Goal: Information Seeking & Learning: Understand process/instructions

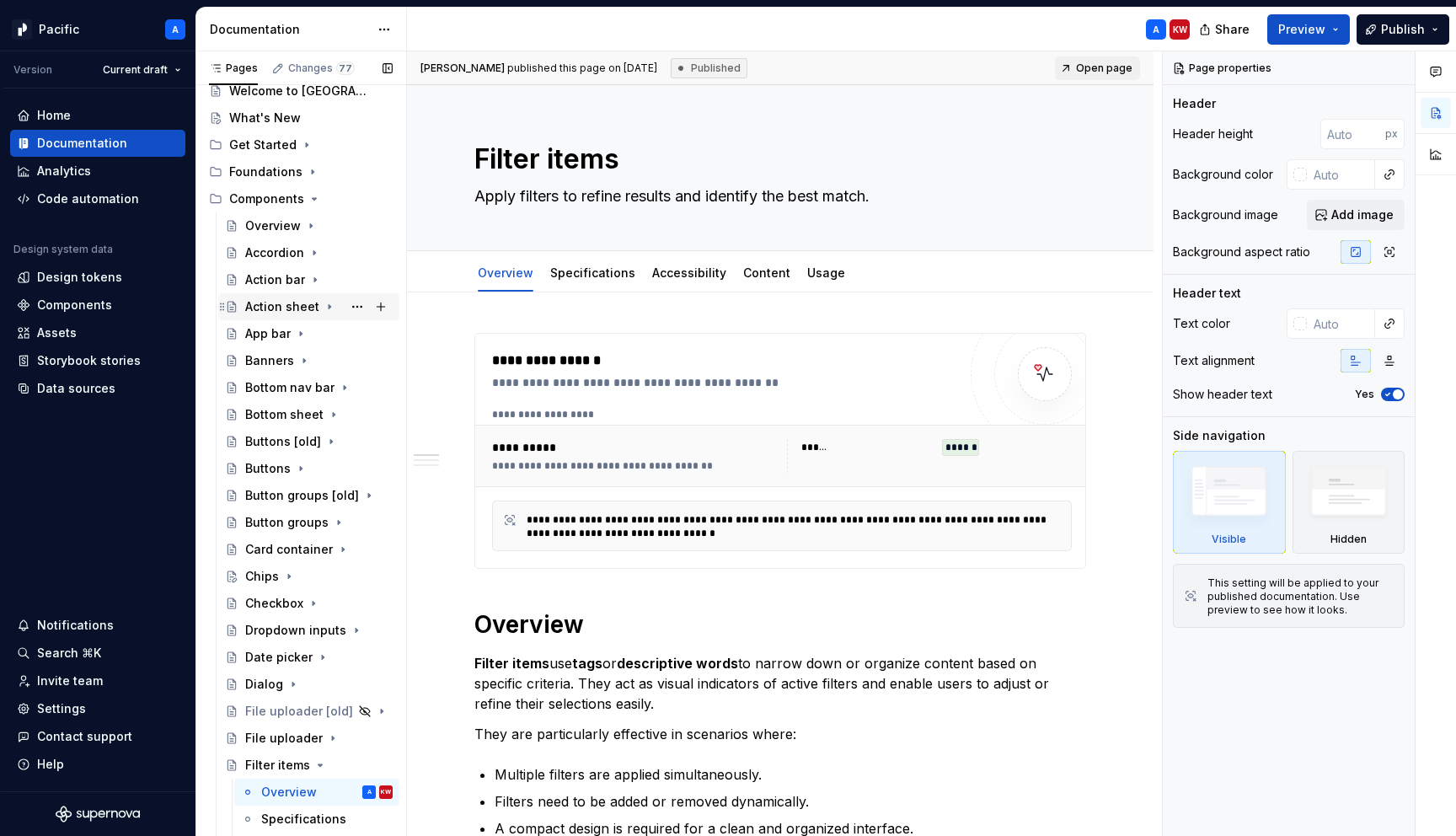
scroll to position [48, 0]
click at [807, 273] on link "Usage" at bounding box center [826, 273] width 38 height 14
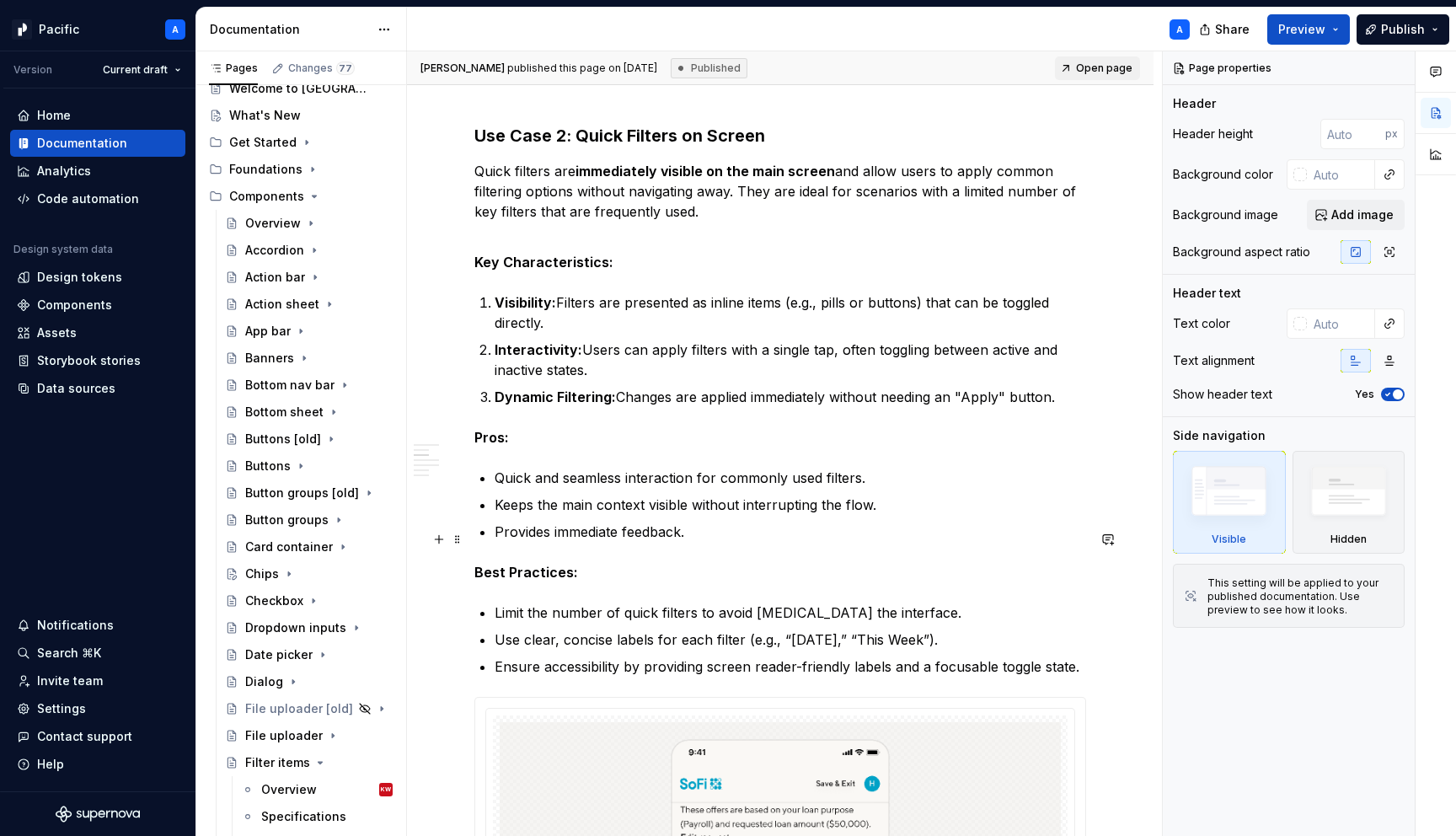
scroll to position [1877, 0]
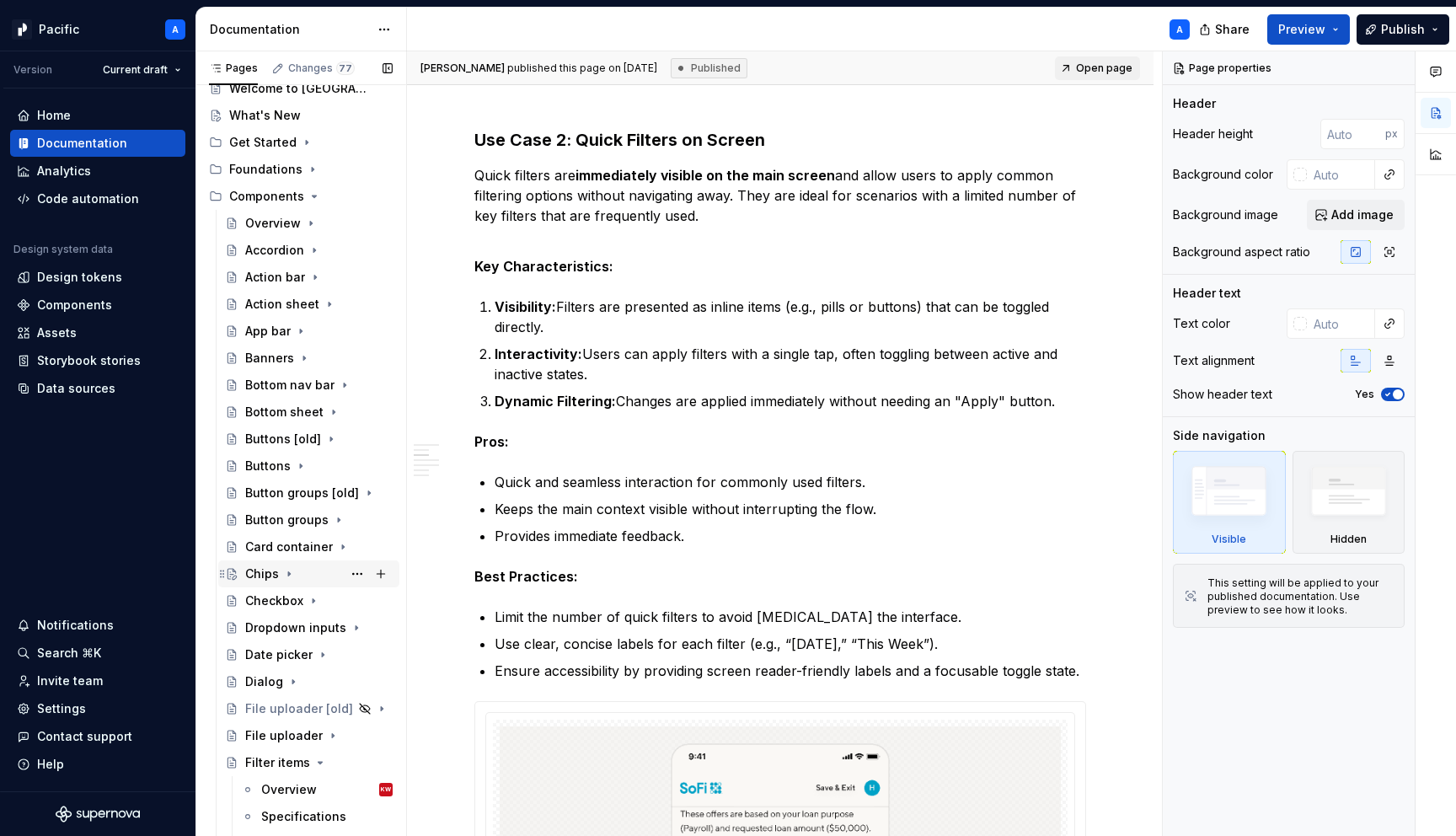
click at [289, 573] on icon "Page tree" at bounding box center [289, 574] width 2 height 4
click at [309, 706] on div "Usage" at bounding box center [327, 708] width 131 height 23
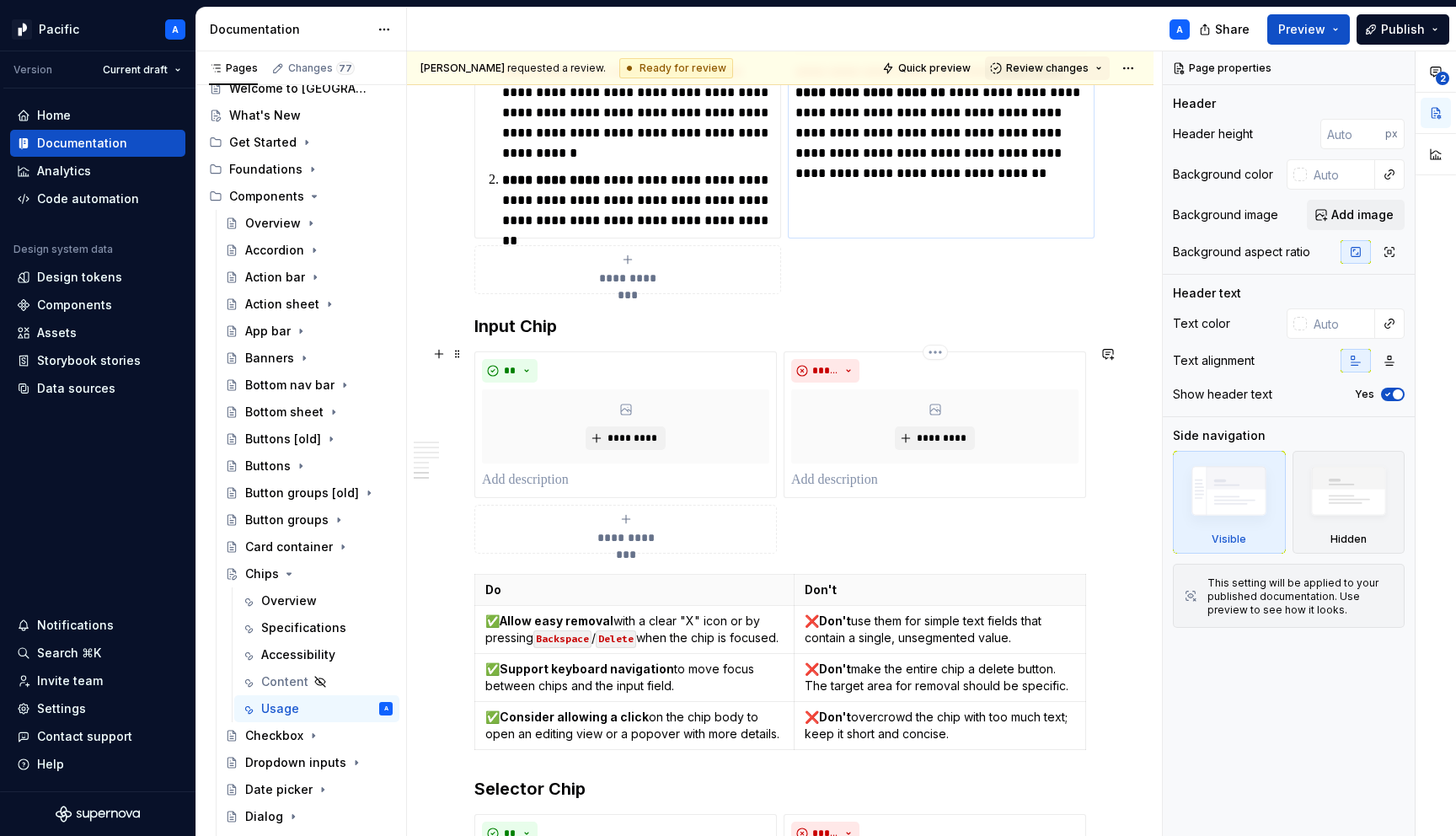
scroll to position [5047, 0]
click at [760, 469] on p at bounding box center [626, 479] width 287 height 21
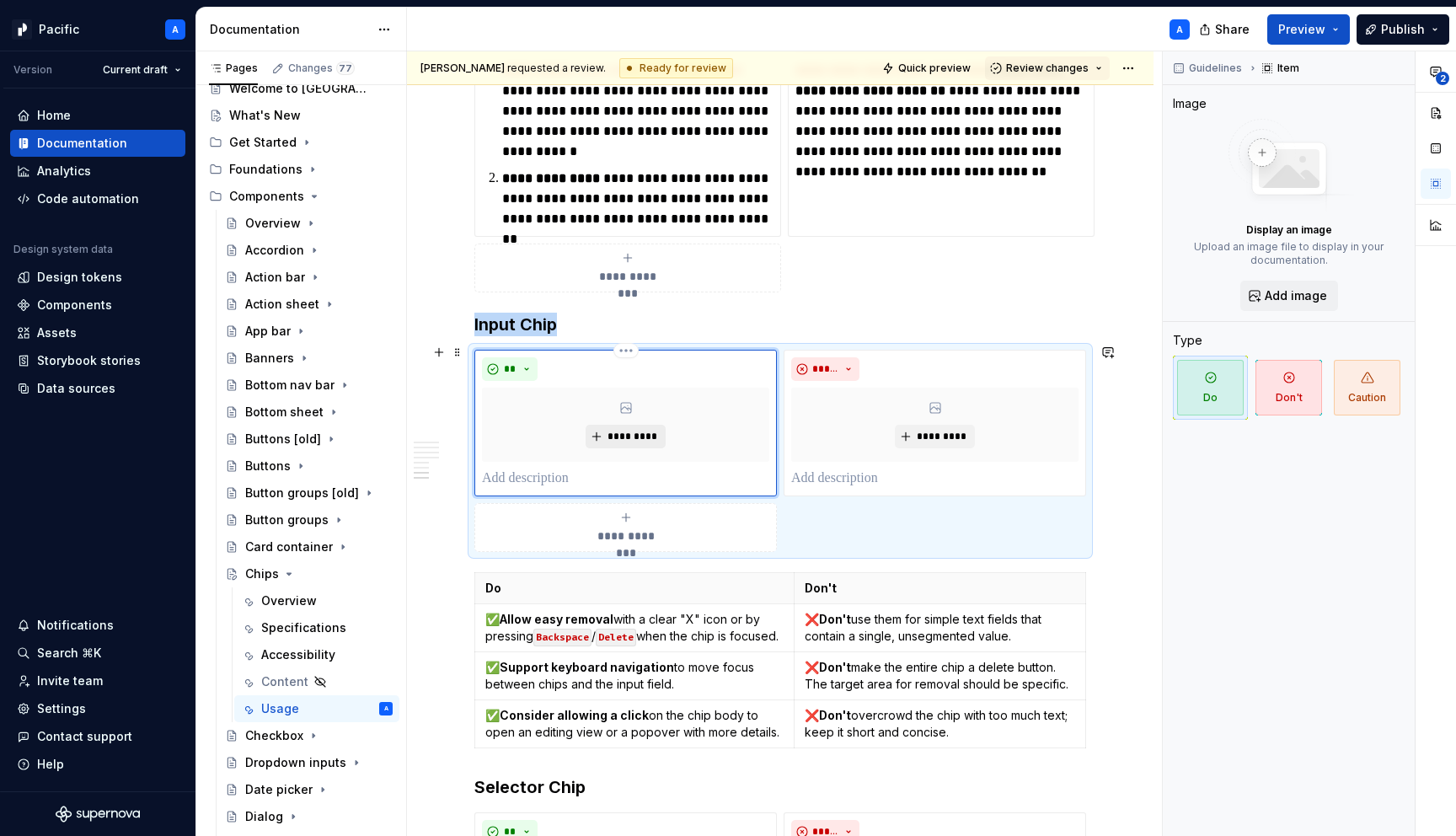
click at [627, 435] on span "*********" at bounding box center [632, 436] width 51 height 13
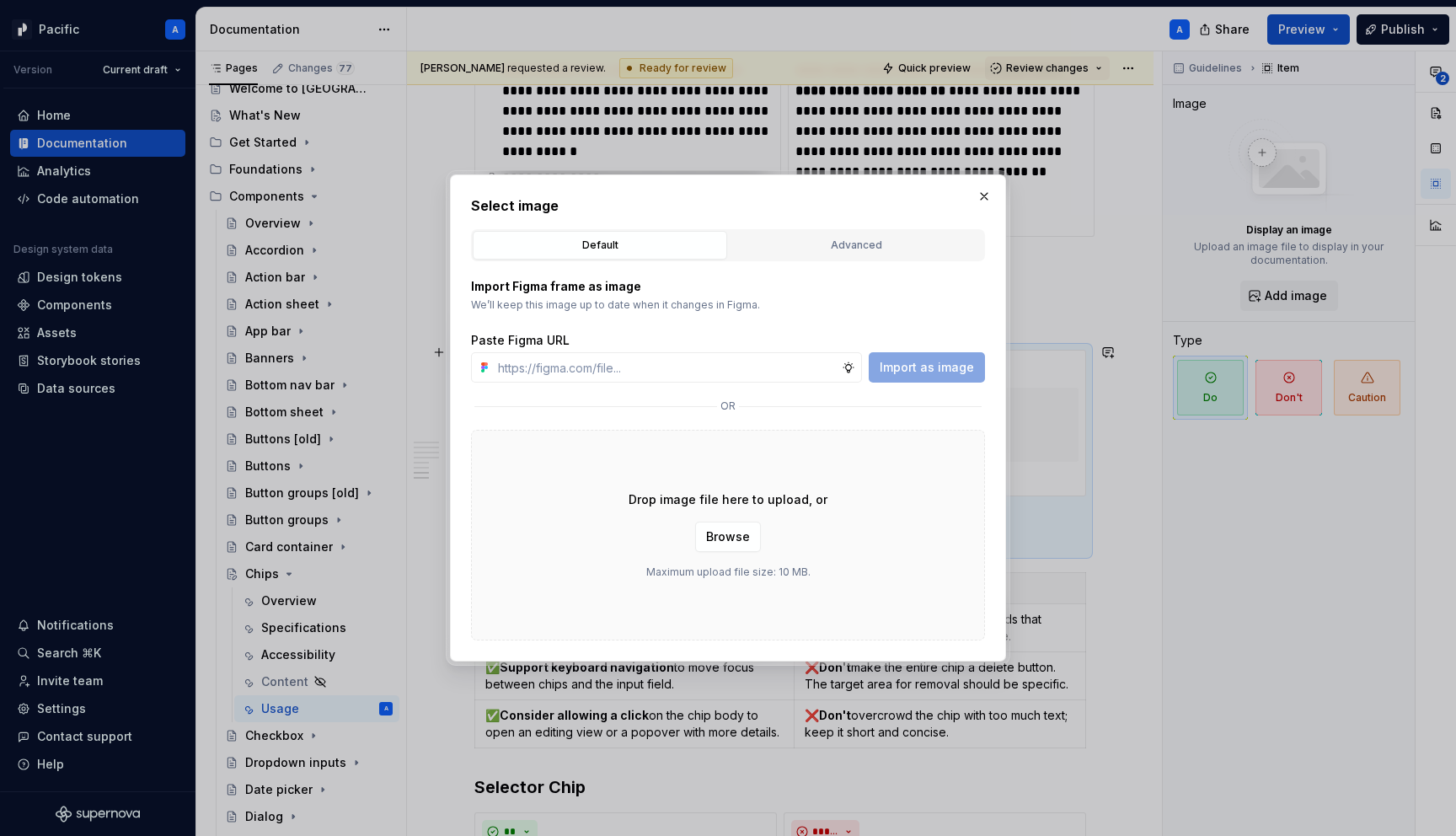
type textarea "*"
type input "[URL][DOMAIN_NAME]"
click at [918, 371] on span "Import as image" at bounding box center [926, 367] width 94 height 17
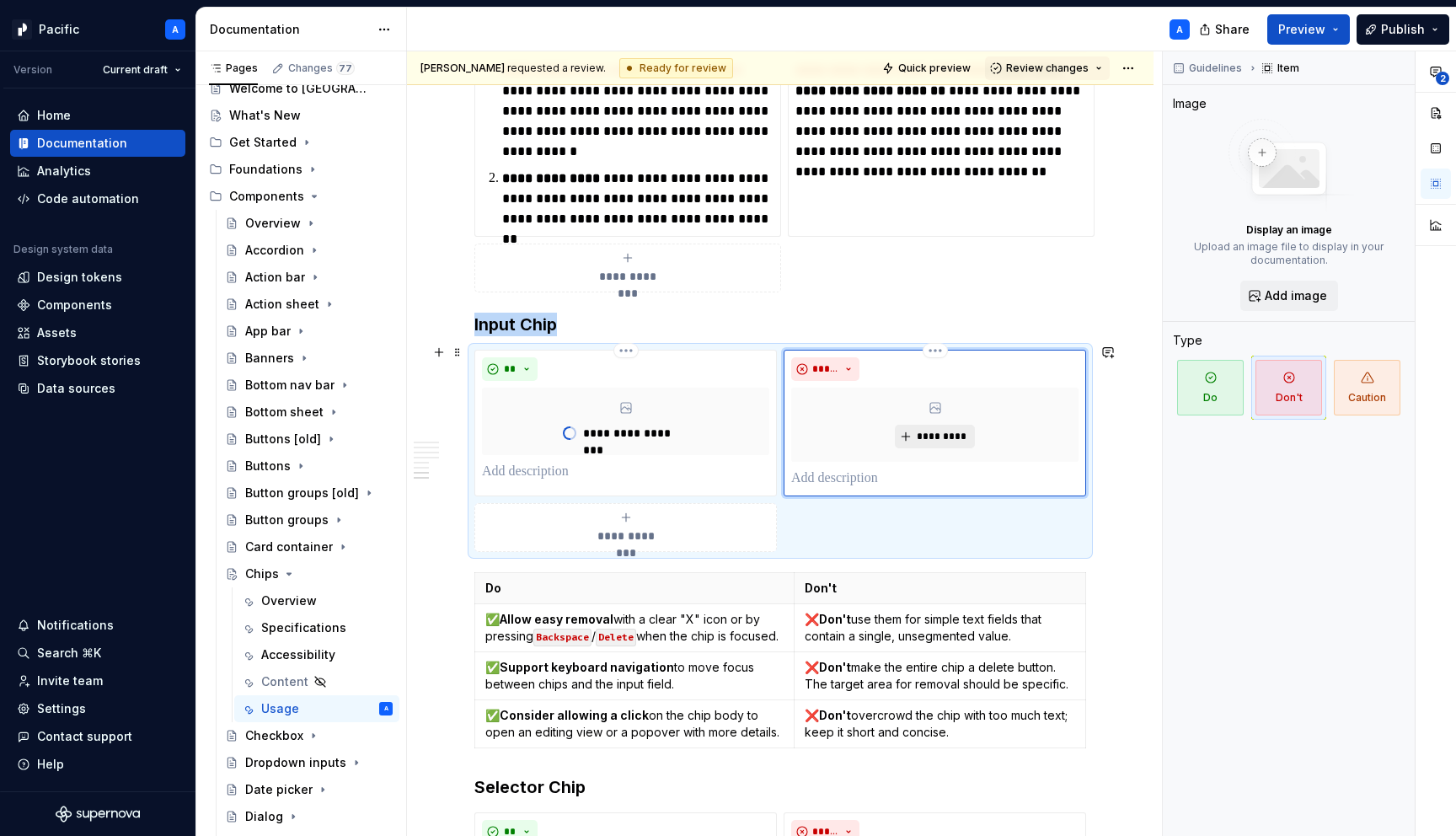
click at [933, 434] on span "*********" at bounding box center [941, 436] width 51 height 13
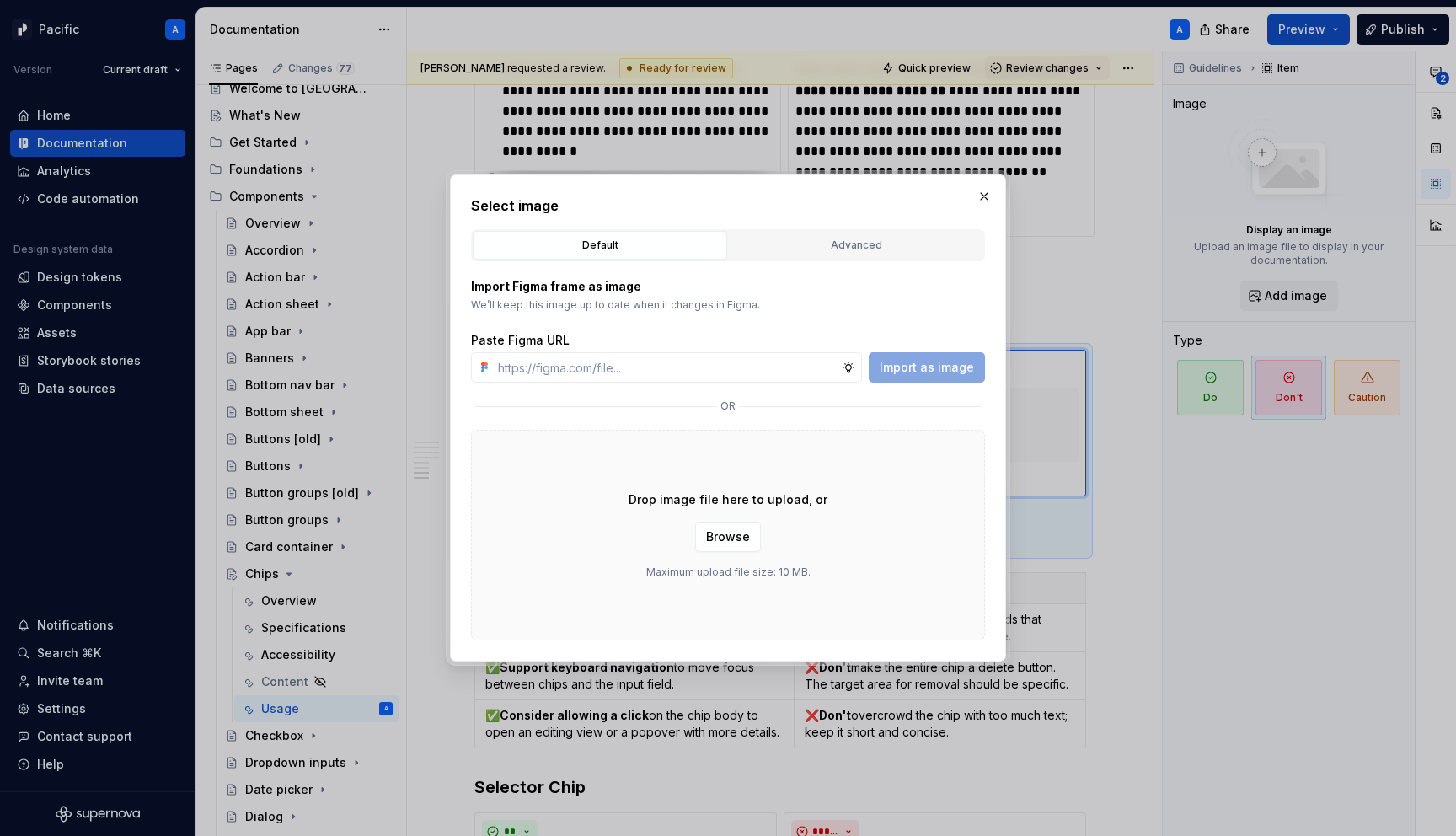
type textarea "*"
click at [780, 365] on input "text" at bounding box center [666, 367] width 350 height 31
paste input "[URL][DOMAIN_NAME]"
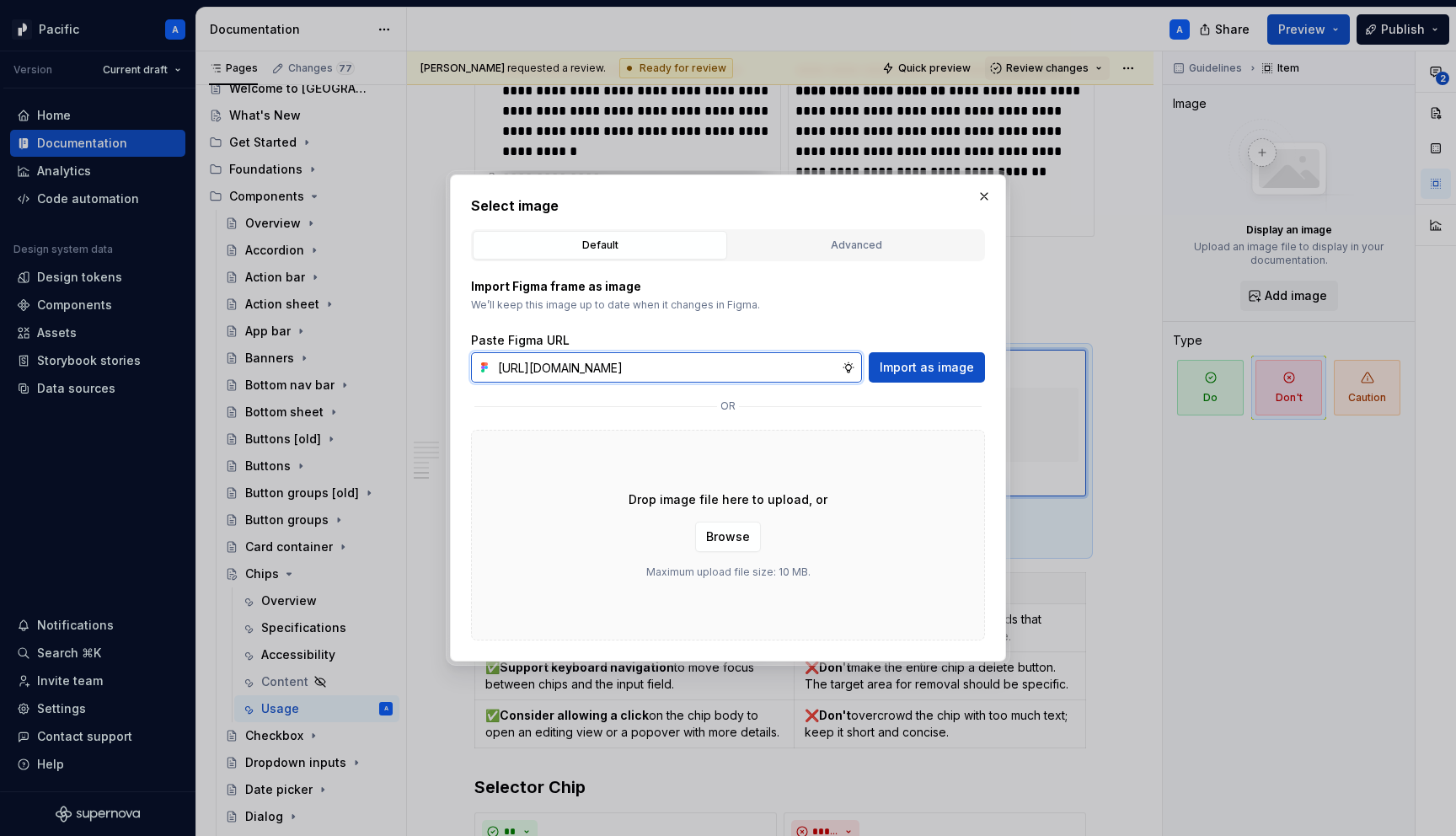
scroll to position [0, 506]
type input "[URL][DOMAIN_NAME]"
click at [939, 360] on span "Import as image" at bounding box center [926, 367] width 94 height 17
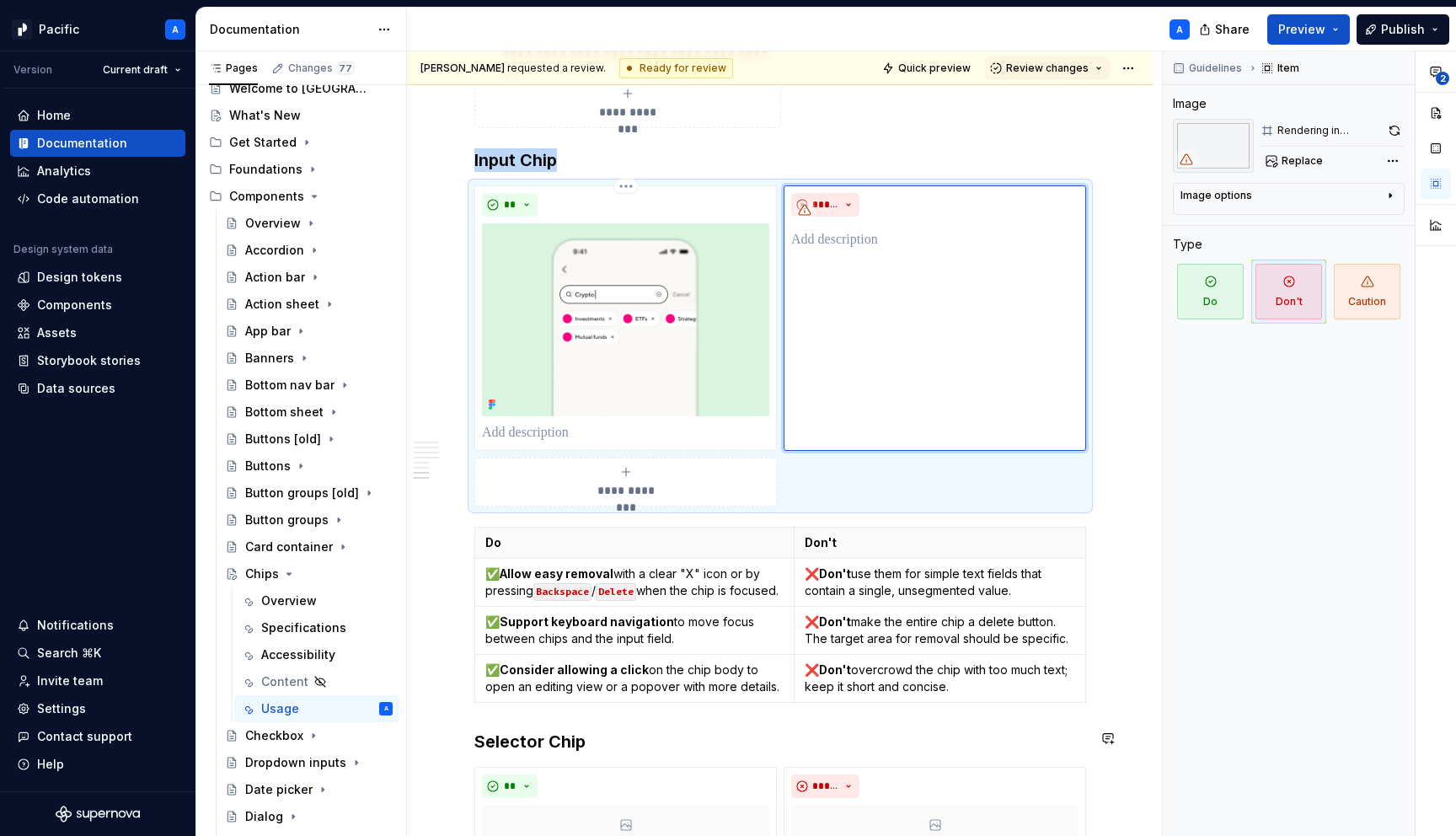
scroll to position [5223, 0]
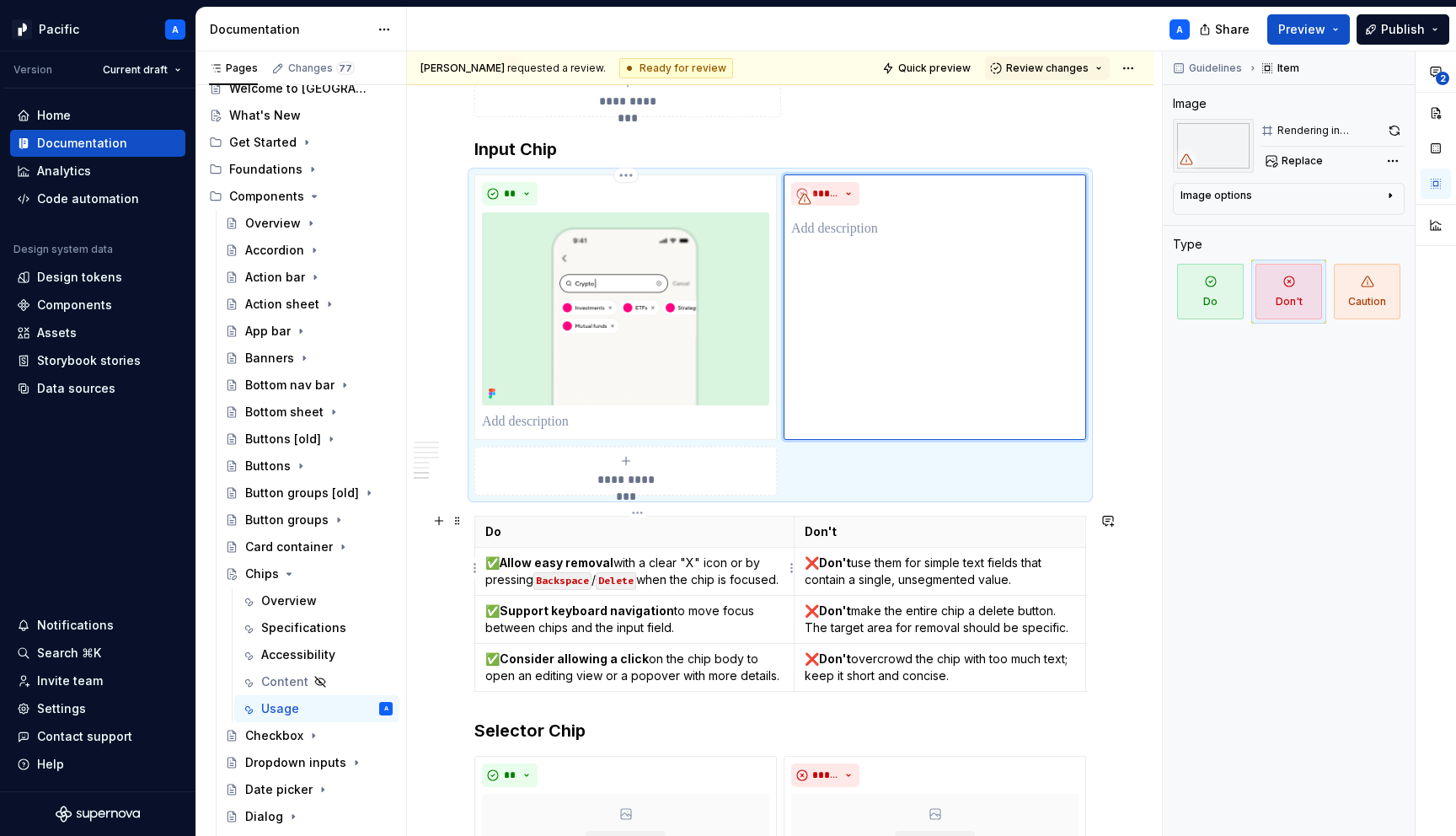
click at [737, 562] on p "✅ Allow easy removal with a clear "X" icon or by pressing Backspace / Delete wh…" at bounding box center [635, 572] width 298 height 34
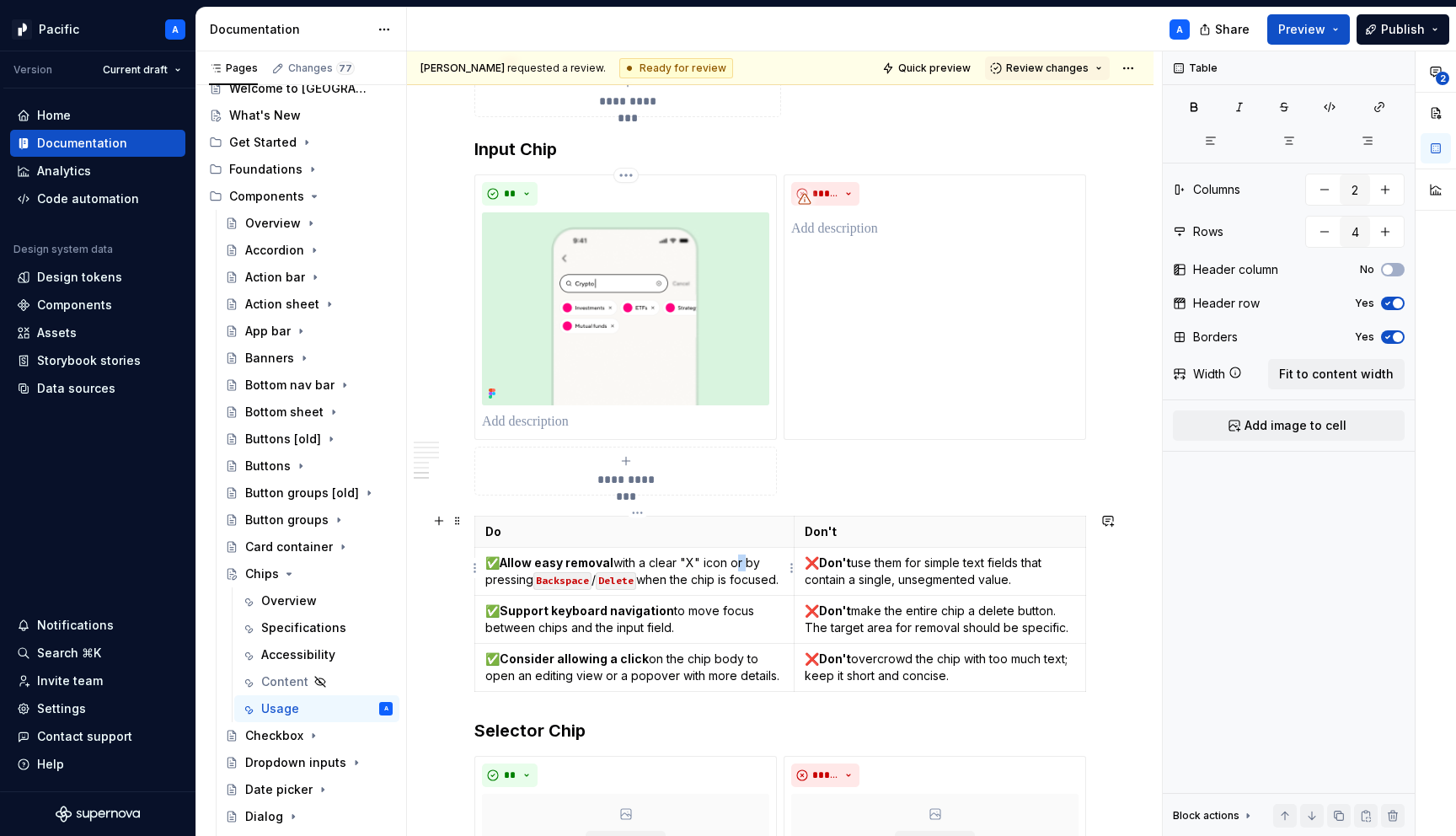
click at [737, 562] on p "✅ Allow easy removal with a clear "X" icon or by pressing Backspace / Delete wh…" at bounding box center [635, 572] width 298 height 34
click at [690, 567] on p "✅ Allow easy removal with a clear "X" icon or by pressing Backspace / Delete wh…" at bounding box center [635, 572] width 298 height 34
drag, startPoint x: 785, startPoint y: 577, endPoint x: 504, endPoint y: 563, distance: 281.3
click at [504, 563] on p "✅ Allow easy removal with a clear "X" icon or by pressing Backspace / Delete wh…" at bounding box center [635, 572] width 298 height 34
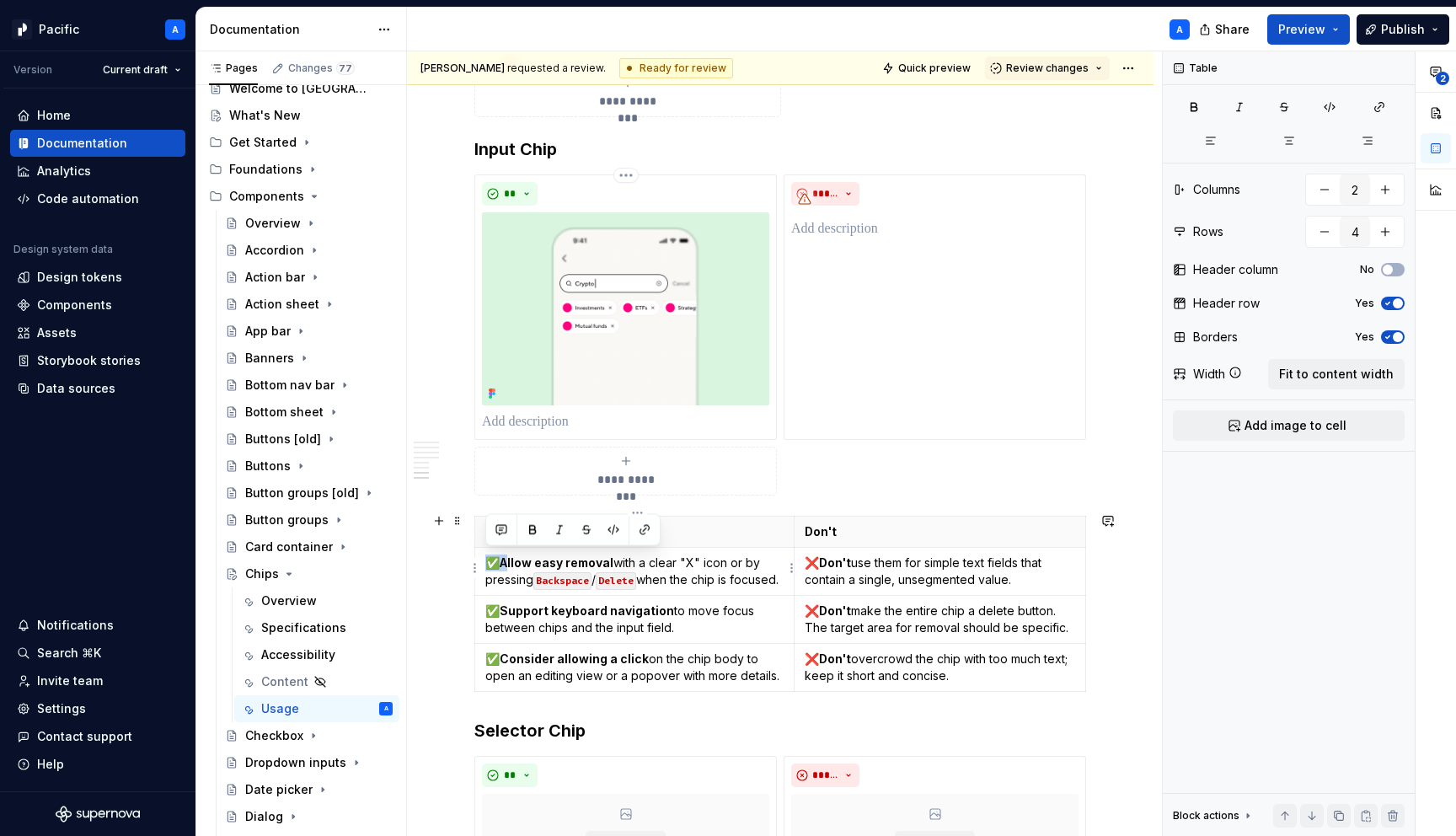
click at [504, 563] on strong "Allow easy removal" at bounding box center [557, 562] width 114 height 14
drag, startPoint x: 501, startPoint y: 558, endPoint x: 785, endPoint y: 571, distance: 284.3
click at [784, 571] on p "✅ Allow easy removal with a clear "X" icon or by pressing Backspace / Delete wh…" at bounding box center [635, 572] width 298 height 34
copy p "Allow easy removal with a clear "X" icon or by pressing Backspace / Delete when…"
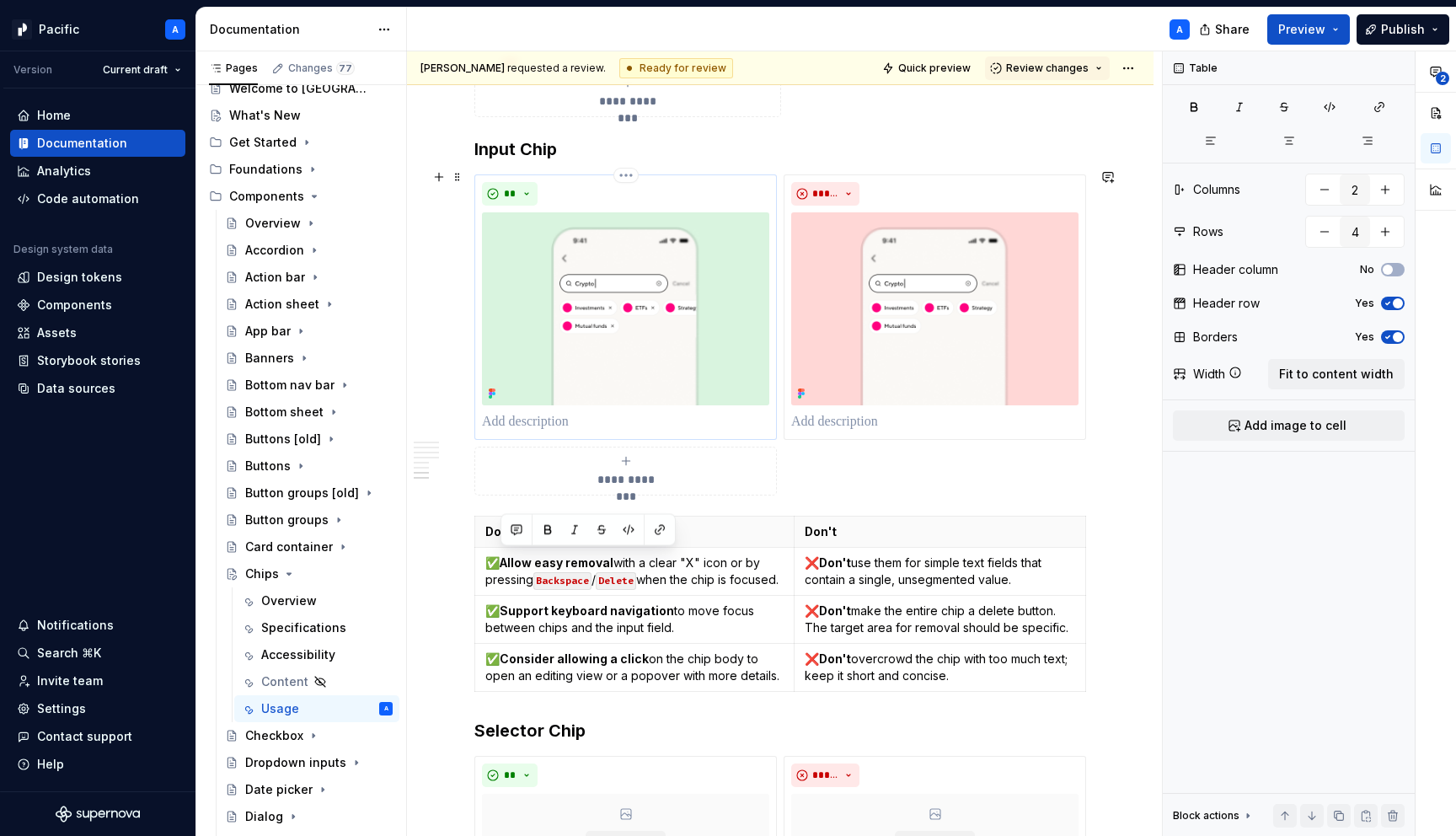
click at [580, 424] on p at bounding box center [626, 422] width 287 height 21
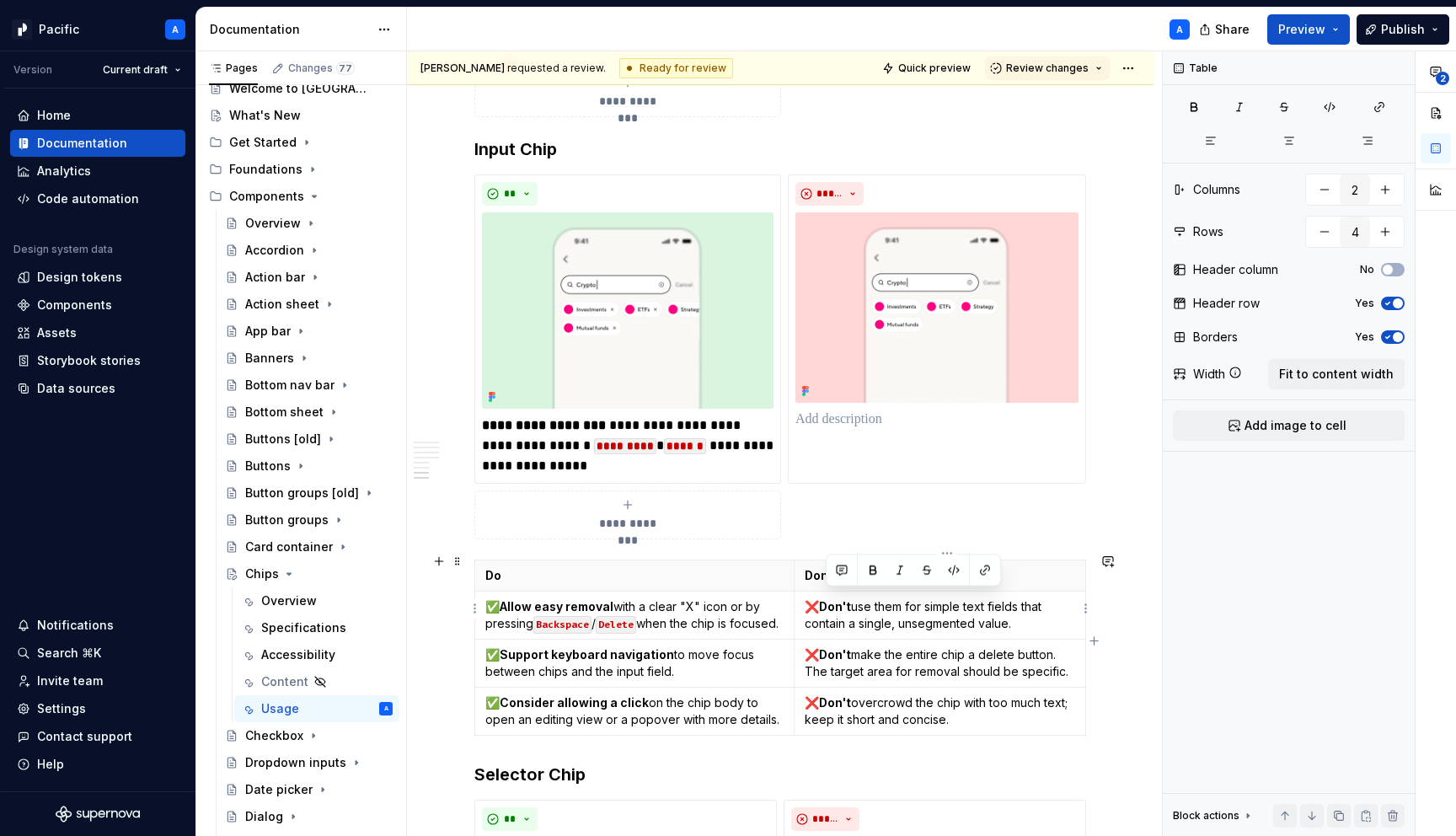
drag, startPoint x: 1039, startPoint y: 613, endPoint x: 829, endPoint y: 601, distance: 210.3
click at [829, 601] on p "❌ Don't use them for simple text fields that contain a single, unsegmented valu…" at bounding box center [939, 615] width 270 height 34
copy p "Don't use them for simple text fields that contain a single, unsegmented value."
click at [869, 415] on p at bounding box center [936, 419] width 283 height 21
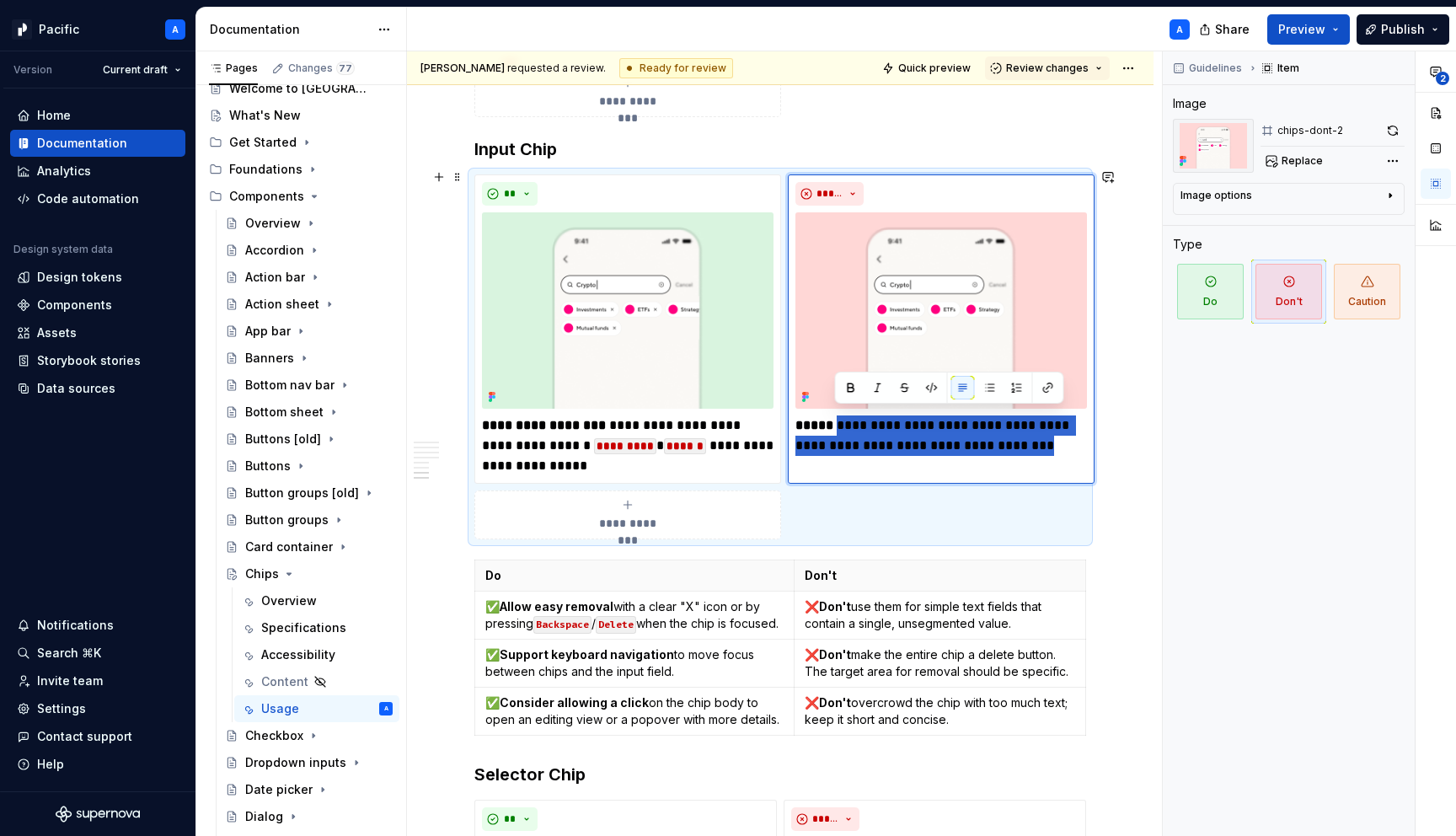
drag, startPoint x: 836, startPoint y: 415, endPoint x: 1106, endPoint y: 462, distance: 274.1
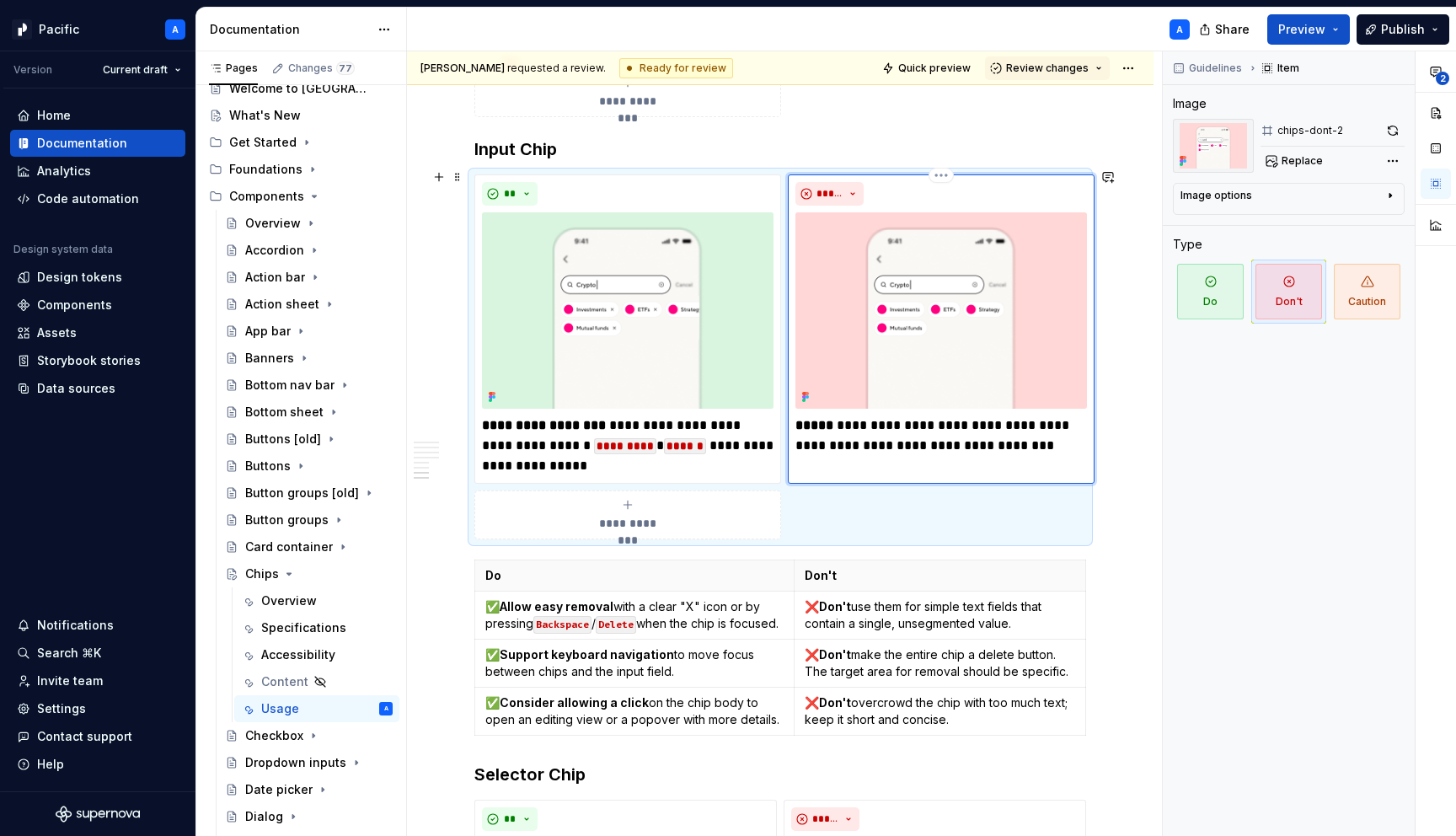
click at [1007, 433] on p "**********" at bounding box center [941, 436] width 292 height 40
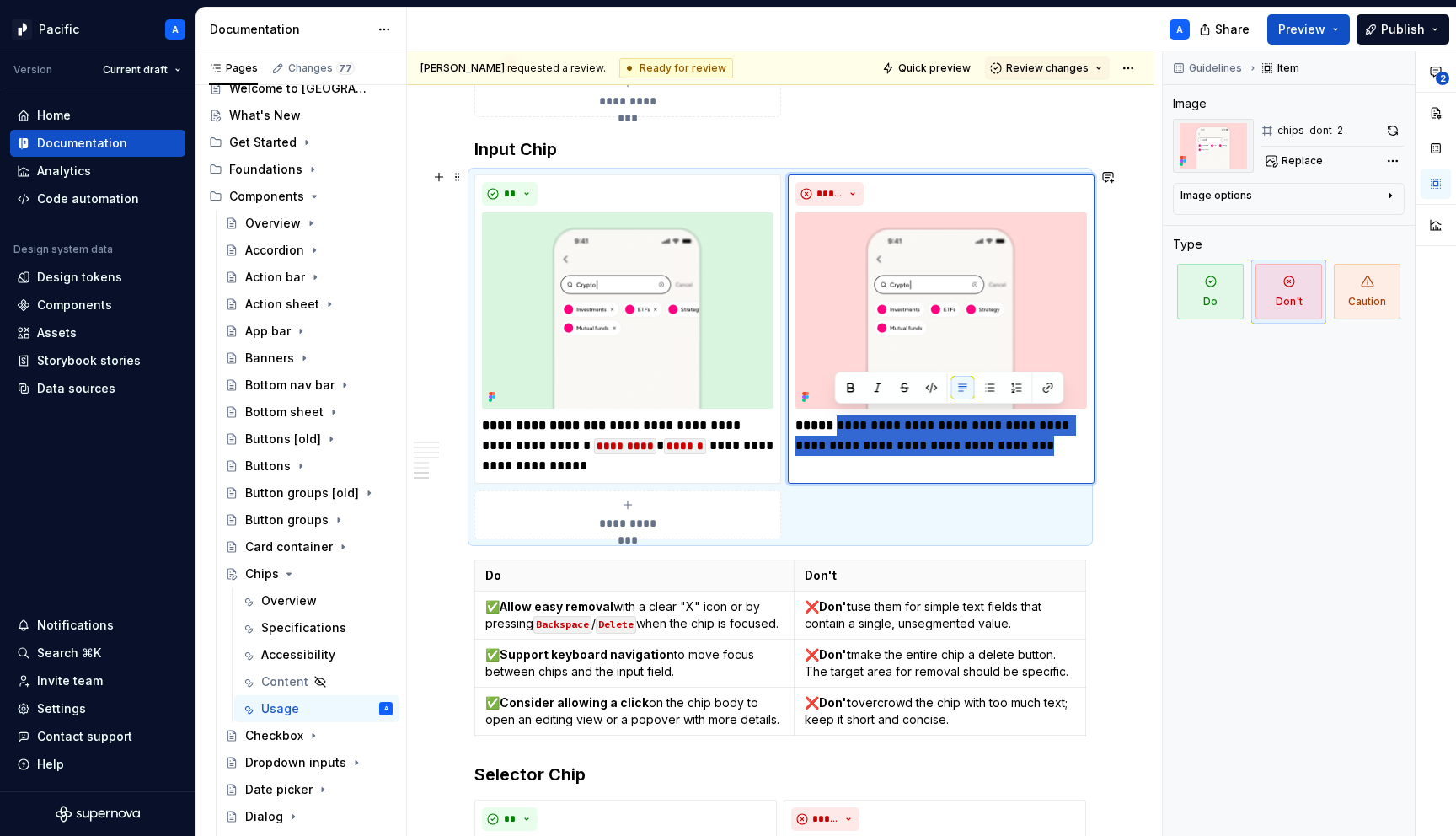
drag, startPoint x: 838, startPoint y: 419, endPoint x: 1102, endPoint y: 461, distance: 267.3
type textarea "*"
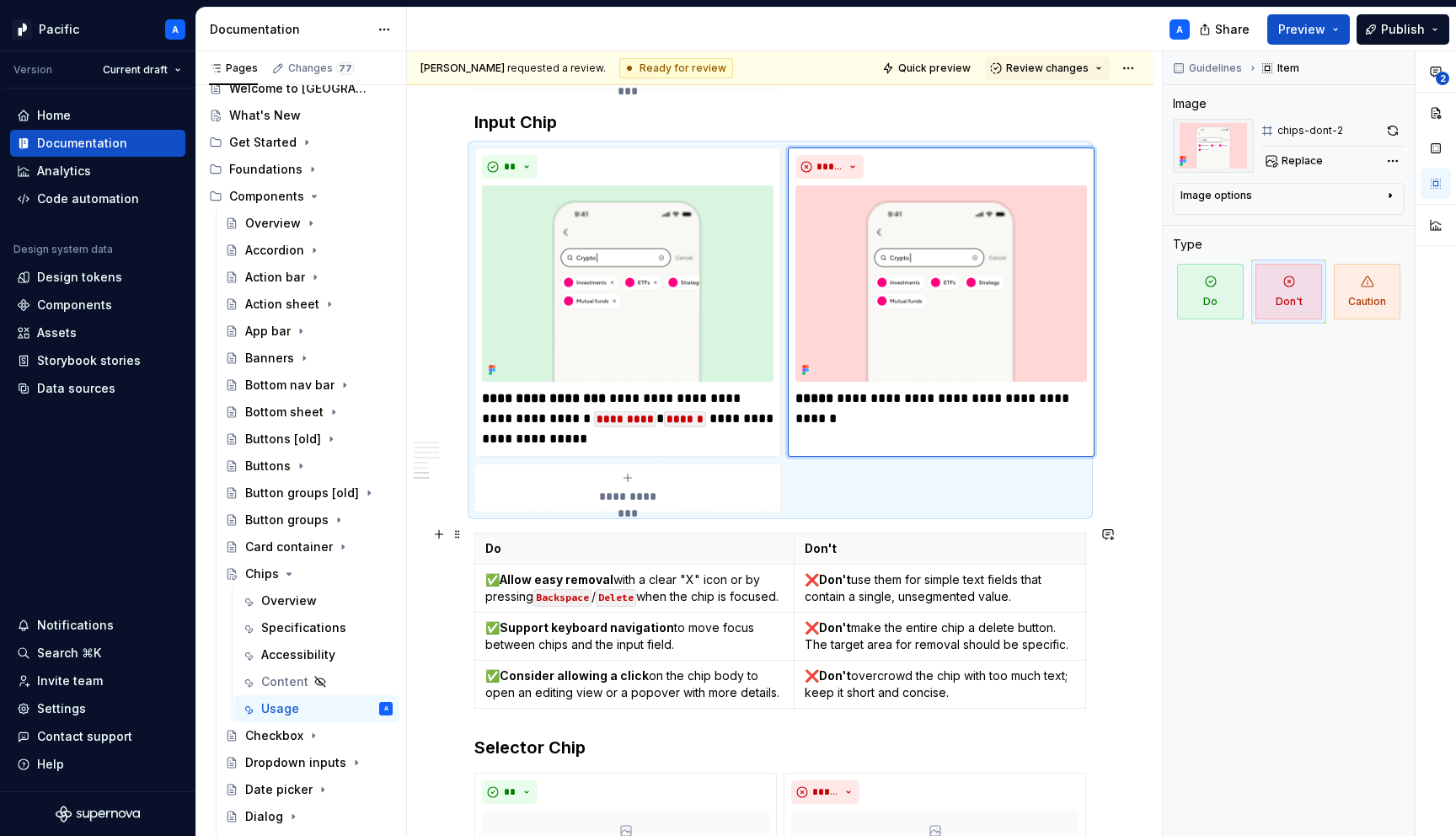
scroll to position [5253, 0]
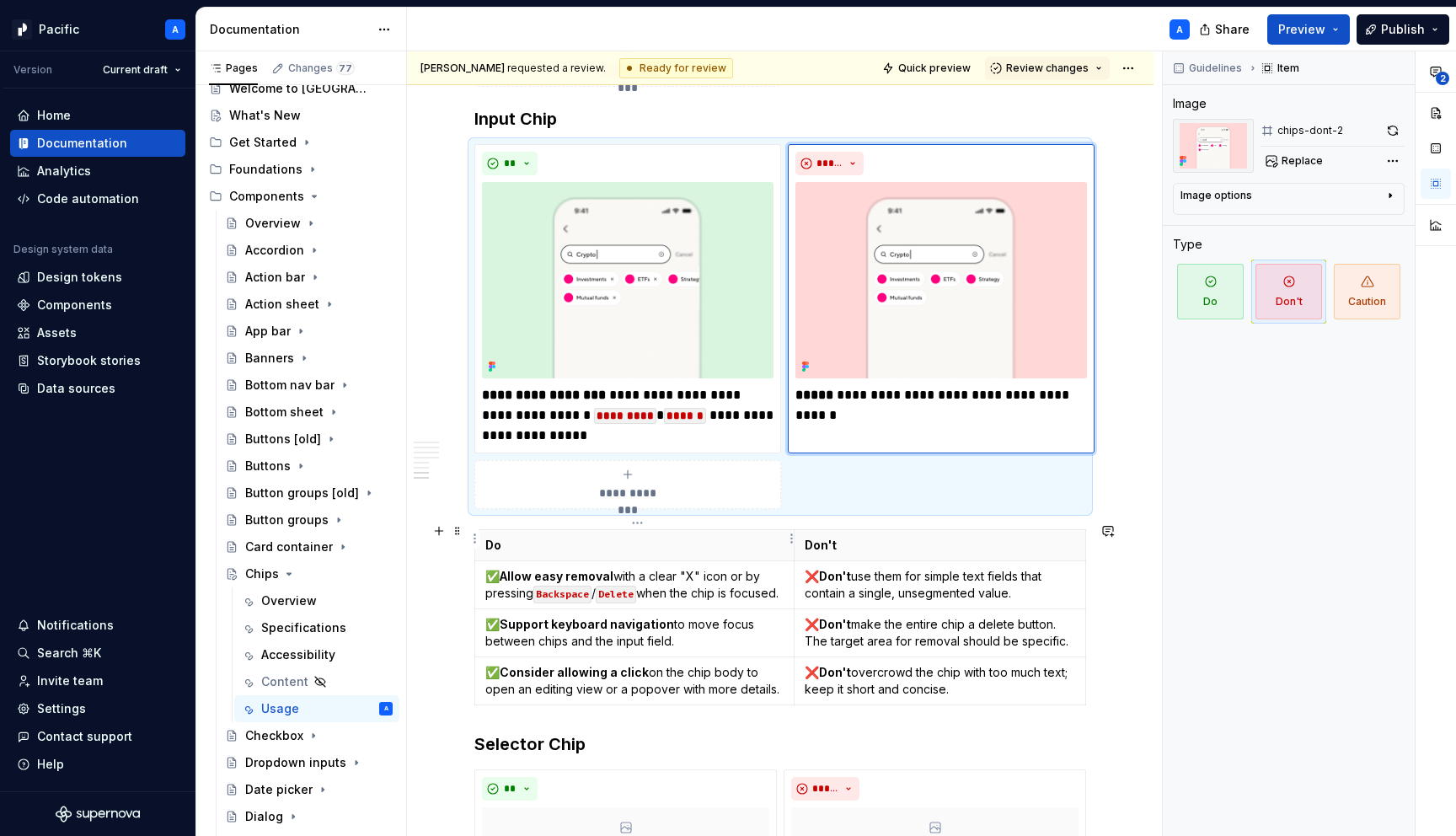
click at [480, 541] on th "Do" at bounding box center [635, 544] width 320 height 31
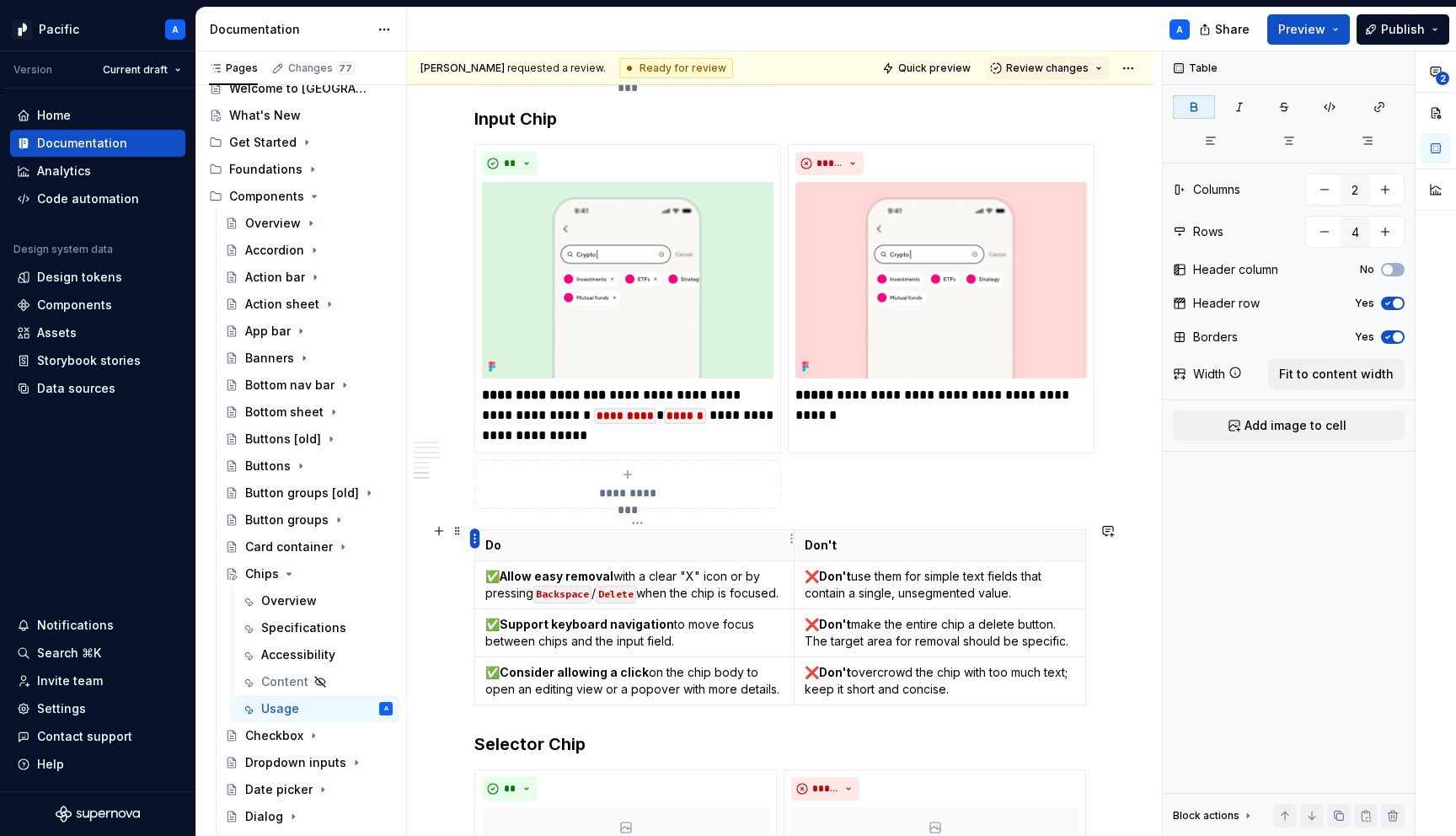
click at [474, 536] on html "Pacific A Version Current draft Home Documentation Analytics Code automation De…" at bounding box center [728, 418] width 1456 height 836
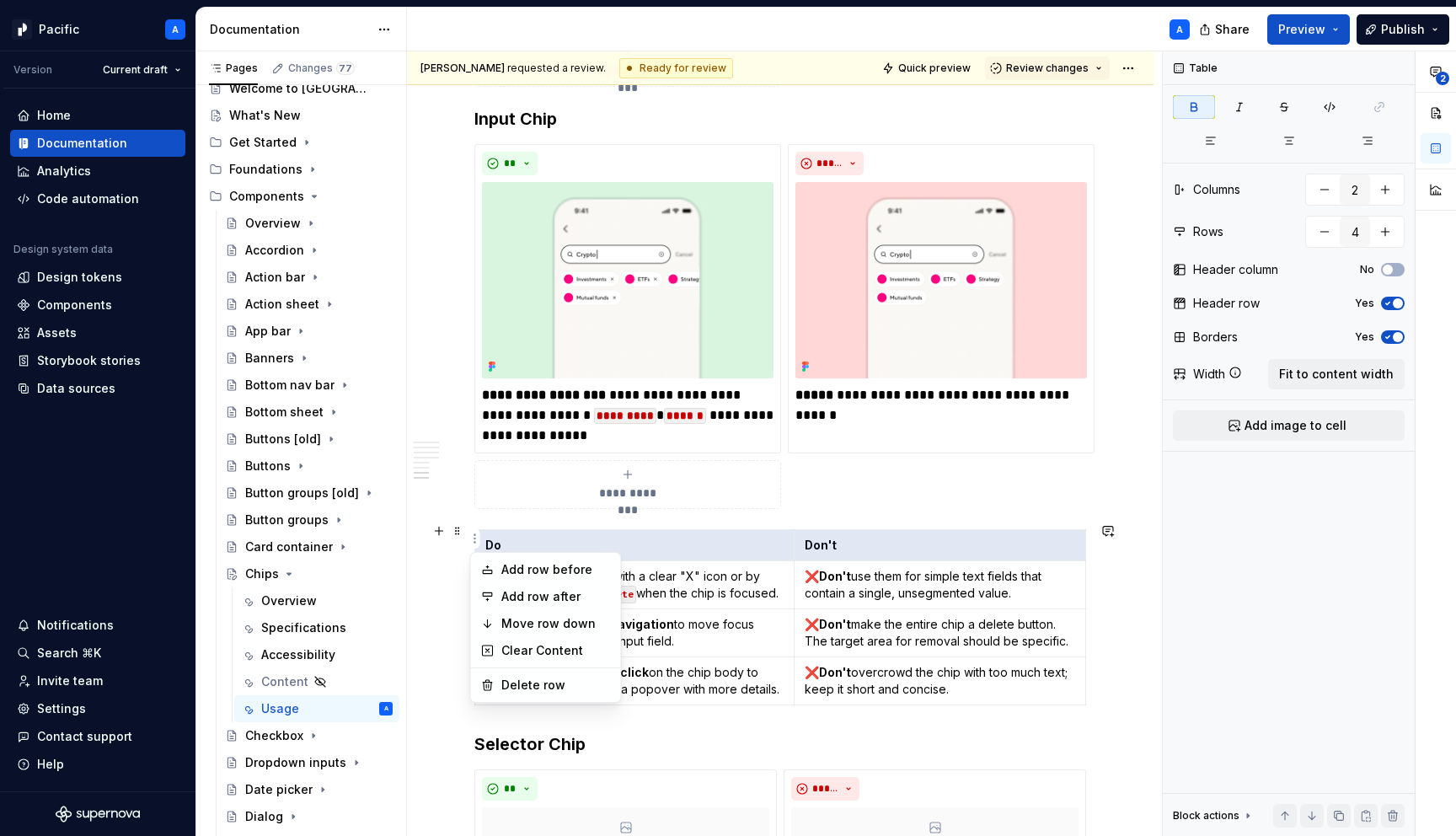
click at [469, 543] on html "Pacific A Version Current draft Home Documentation Analytics Code automation De…" at bounding box center [728, 418] width 1456 height 836
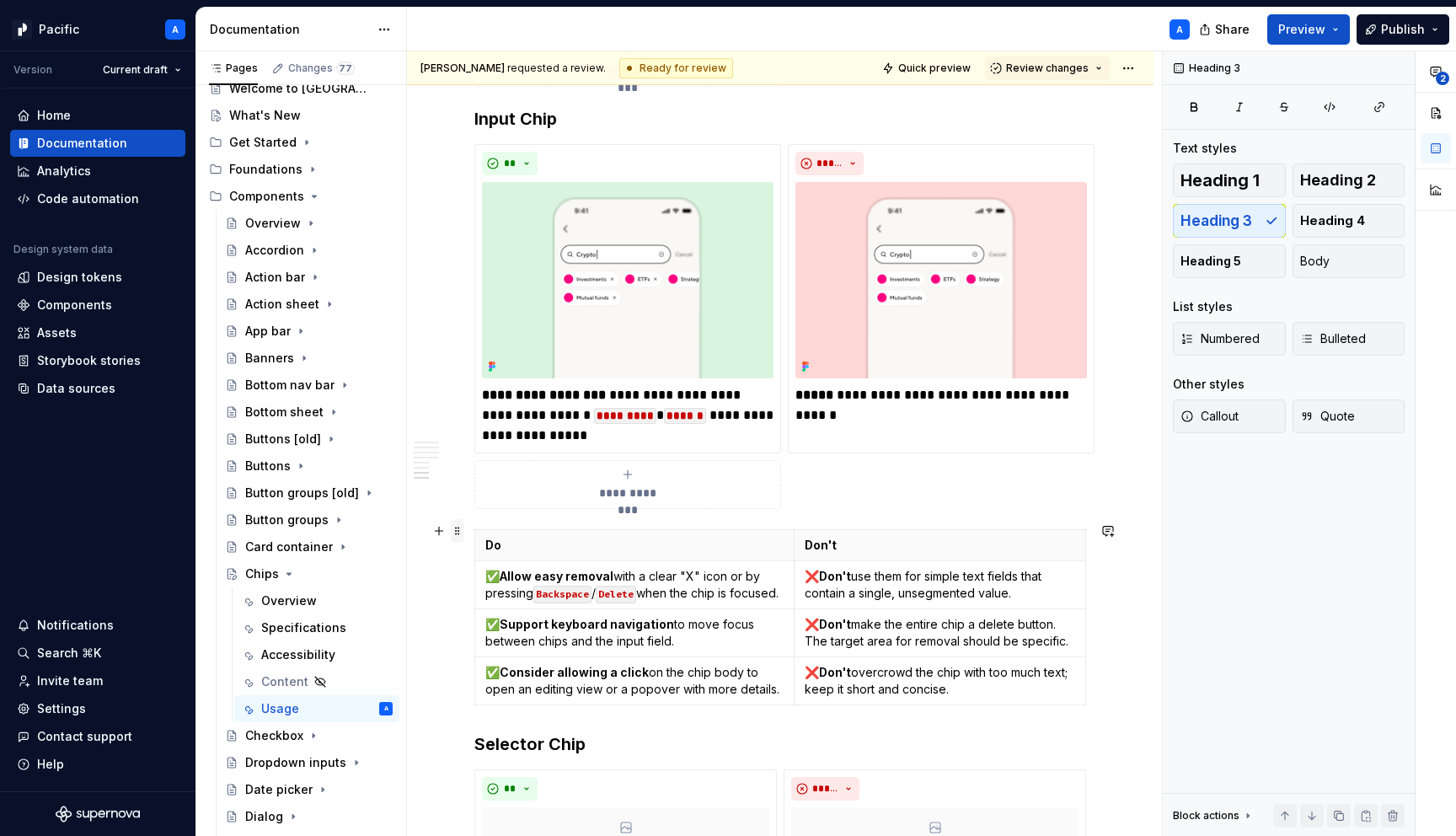
click at [458, 532] on span at bounding box center [457, 531] width 13 height 23
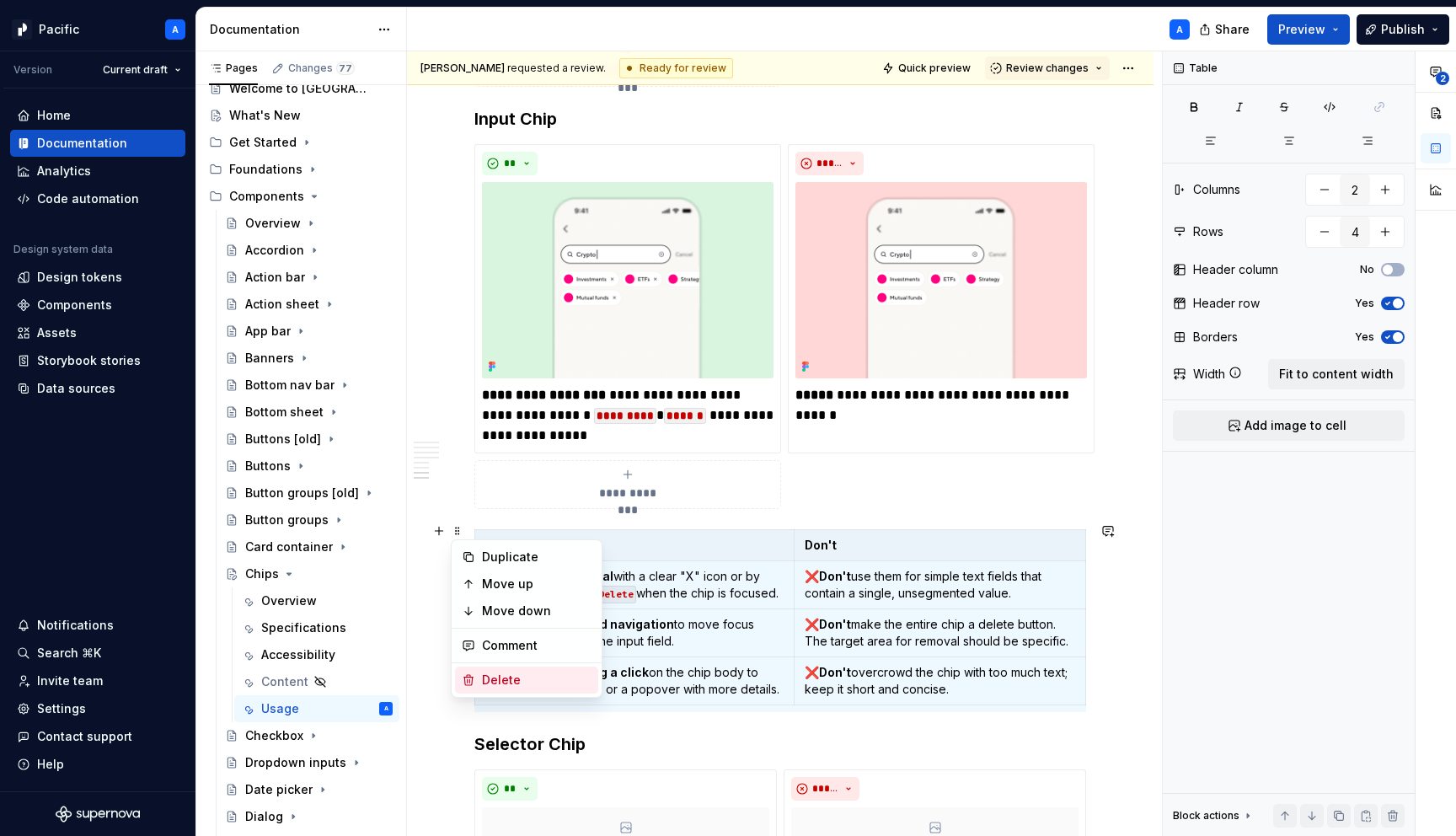
click at [536, 679] on div "Delete" at bounding box center [537, 680] width 110 height 17
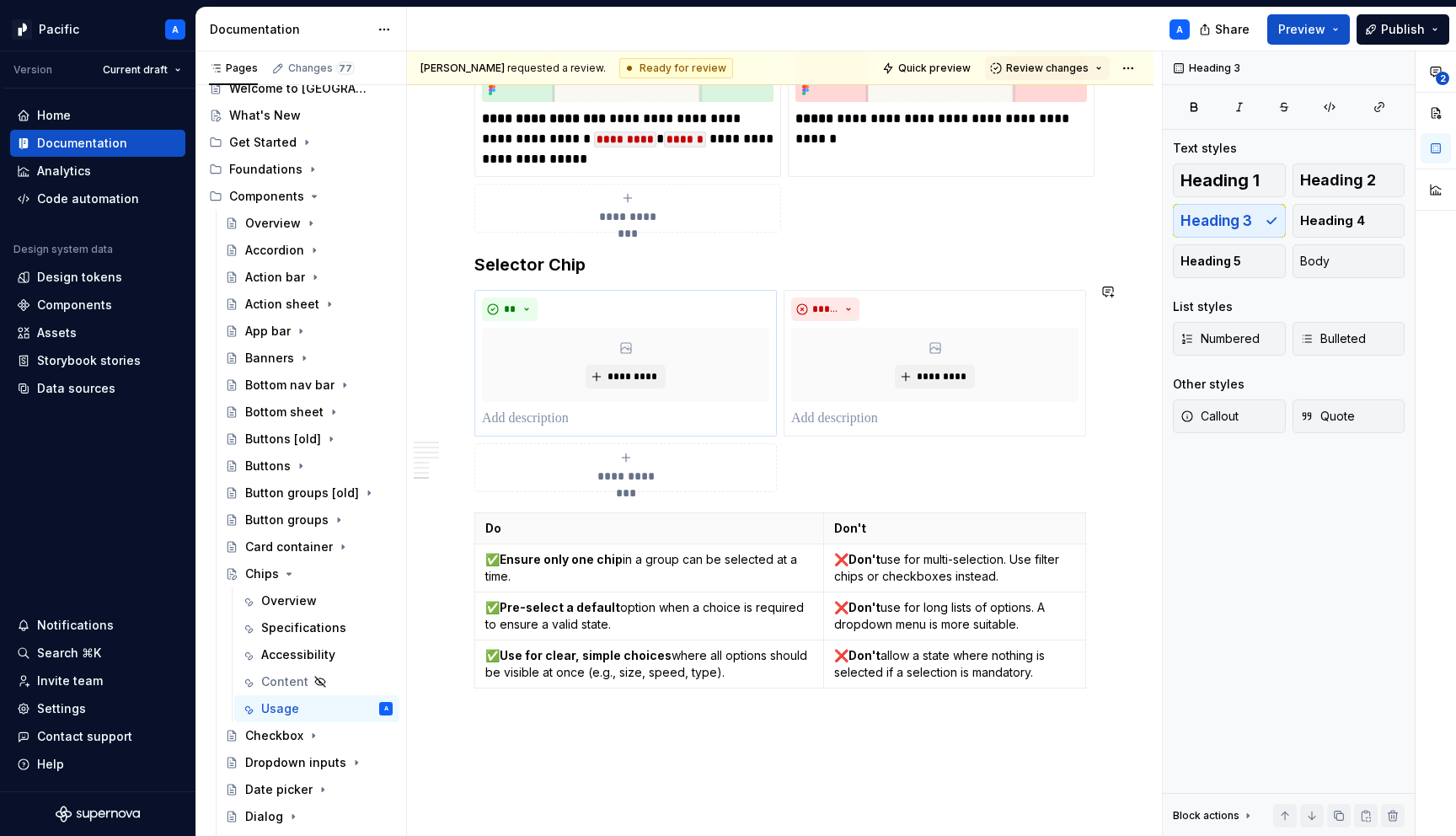
scroll to position [5533, 0]
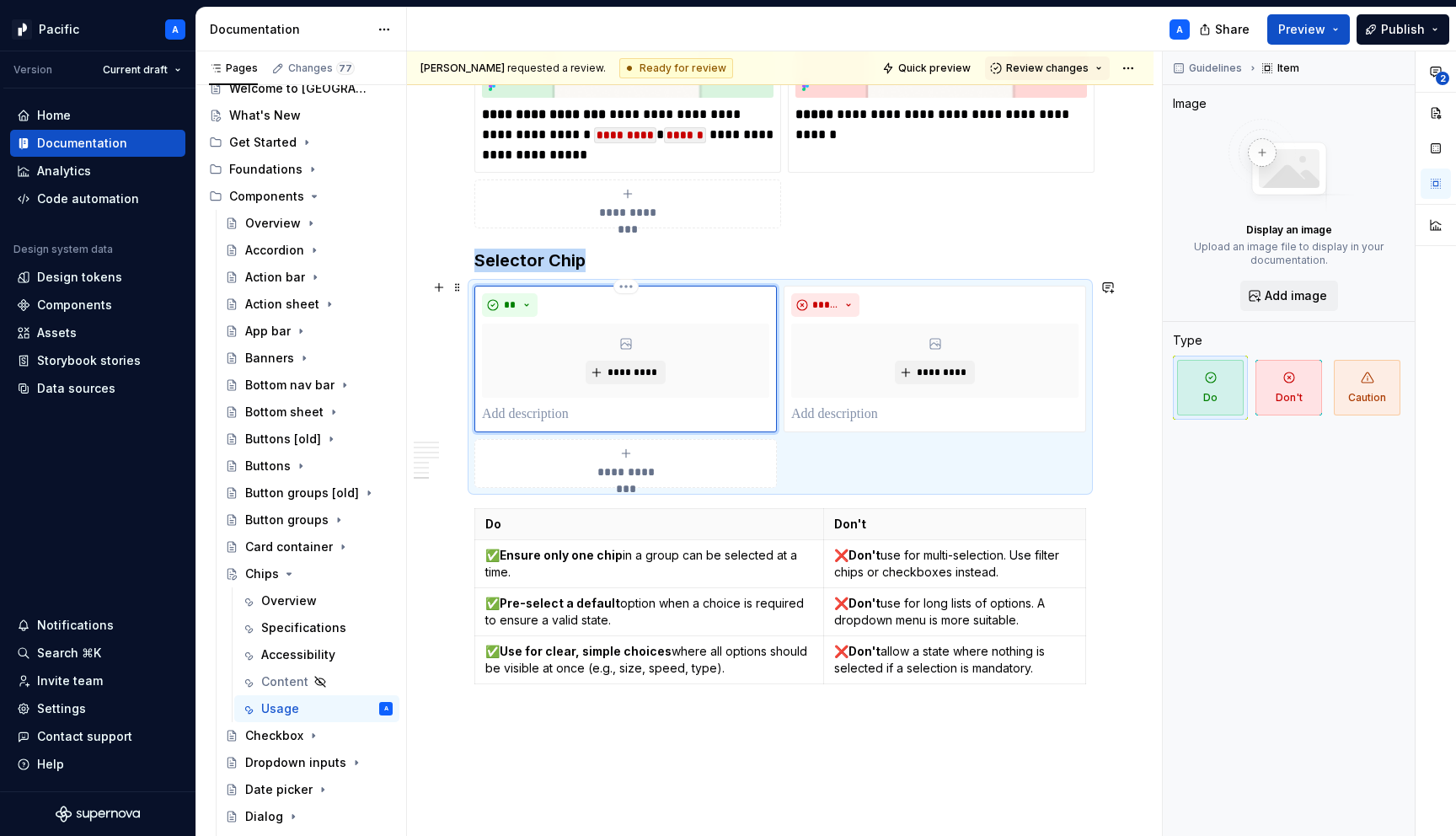
click at [536, 377] on div "*********" at bounding box center [626, 360] width 287 height 75
click at [459, 512] on span at bounding box center [457, 510] width 13 height 23
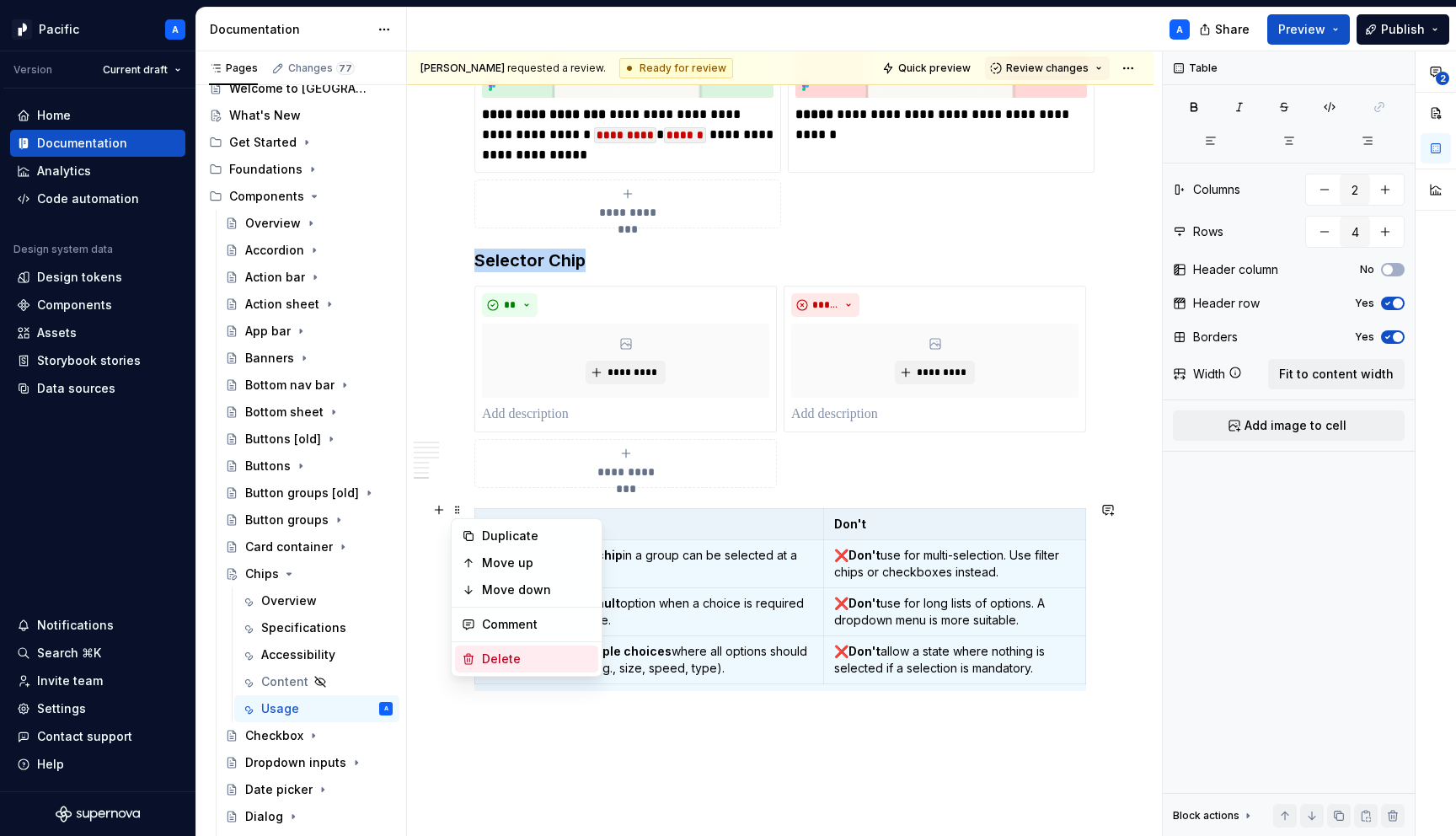
click at [518, 656] on div "Delete" at bounding box center [537, 659] width 110 height 17
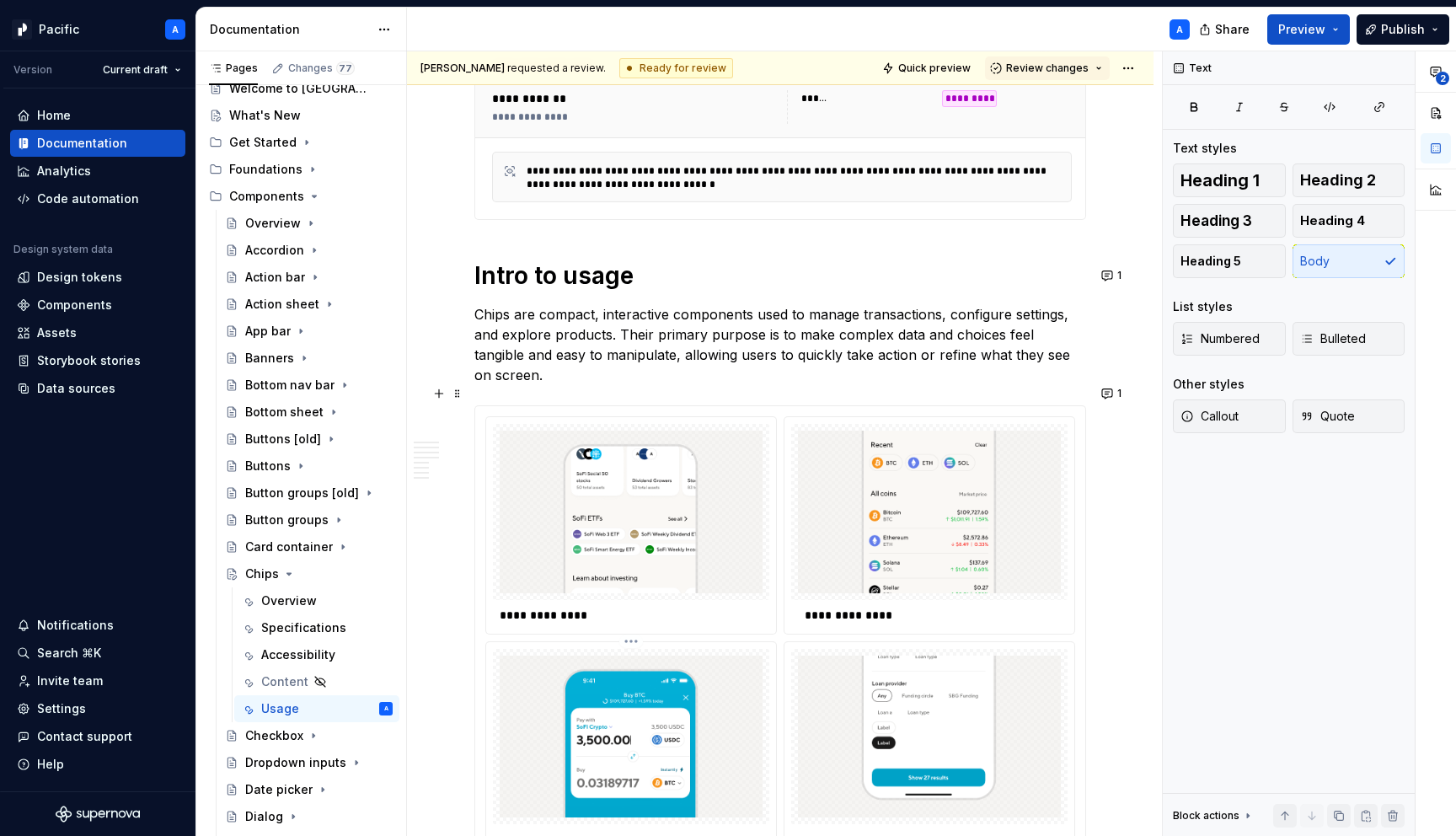
scroll to position [0, 0]
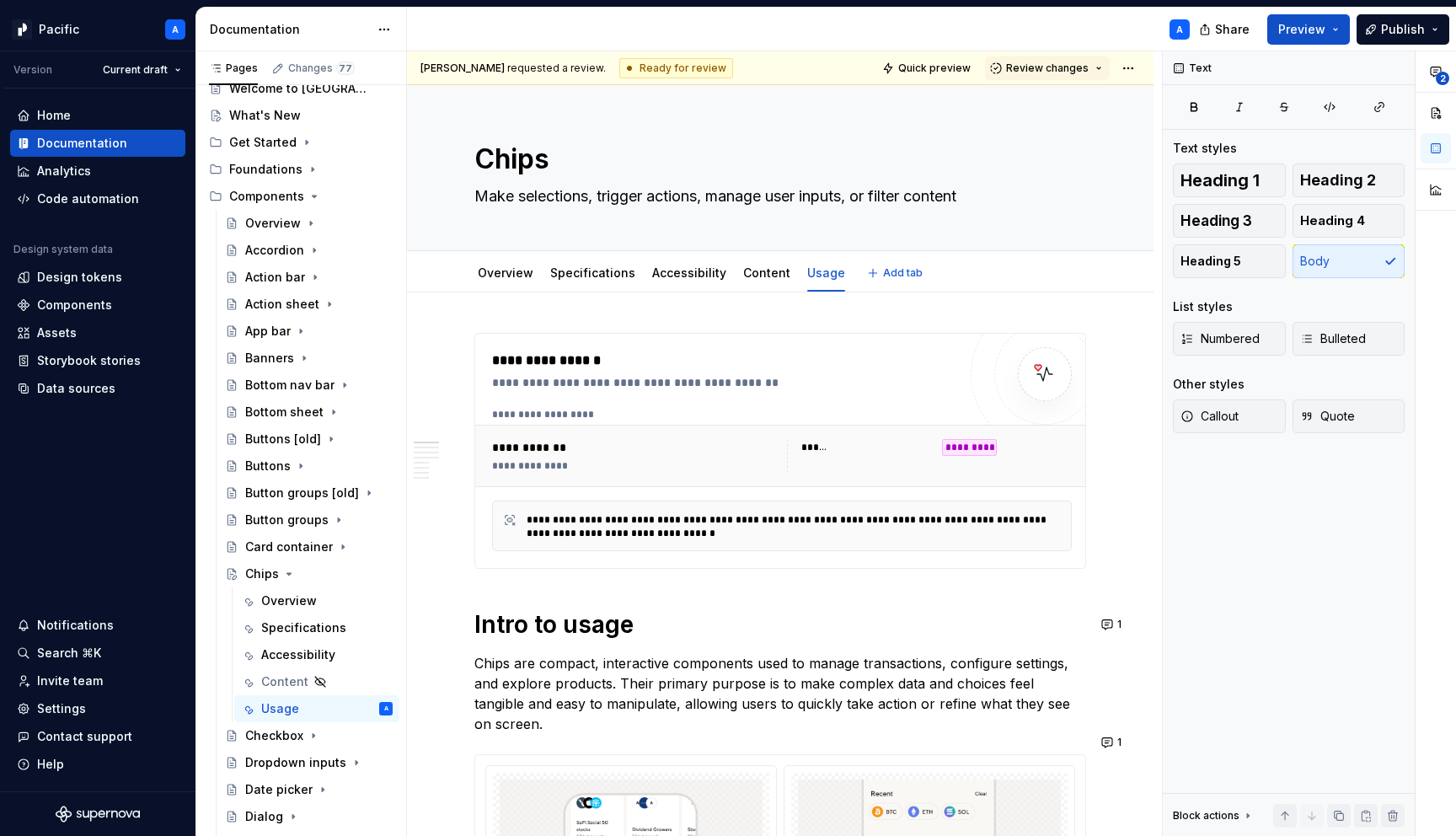
type textarea "*"
